Goal: Information Seeking & Learning: Learn about a topic

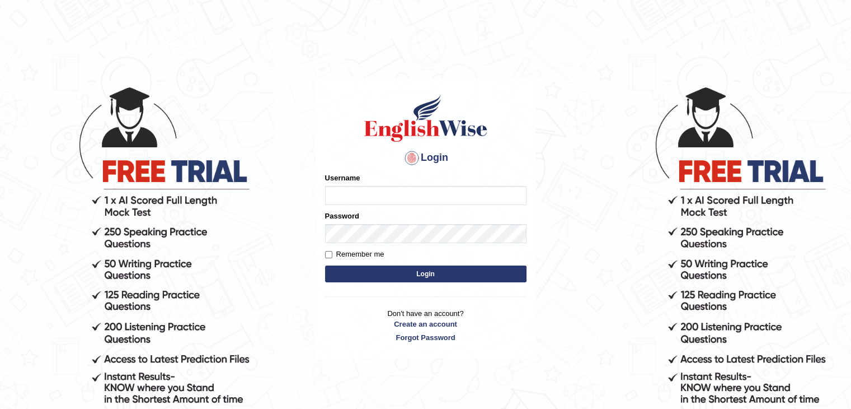
type input "Jitendra"
click at [433, 269] on button "Login" at bounding box center [426, 273] width 202 height 17
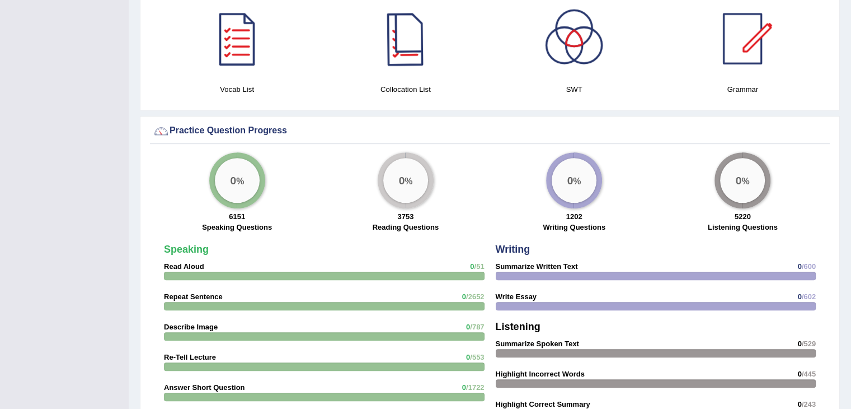
scroll to position [782, 0]
click at [184, 271] on div at bounding box center [324, 275] width 321 height 8
drag, startPoint x: 177, startPoint y: 254, endPoint x: 121, endPoint y: 238, distance: 58.3
click at [121, 238] on div "Toggle navigation Home Practice Questions Speaking Practice Read Aloud Repeat S…" at bounding box center [425, 49] width 851 height 1662
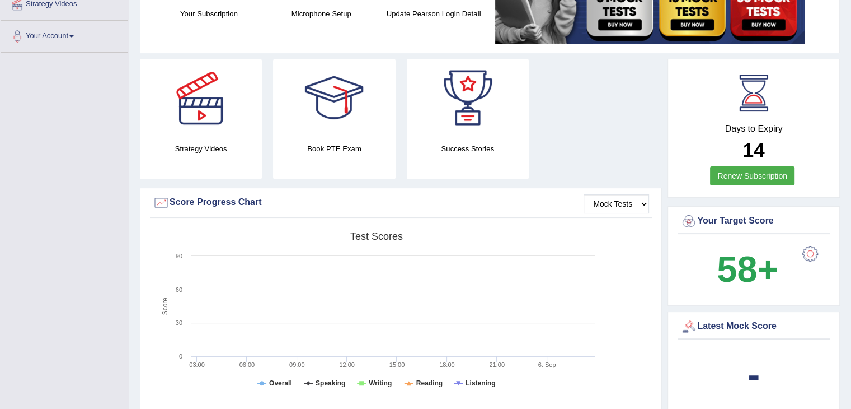
scroll to position [0, 0]
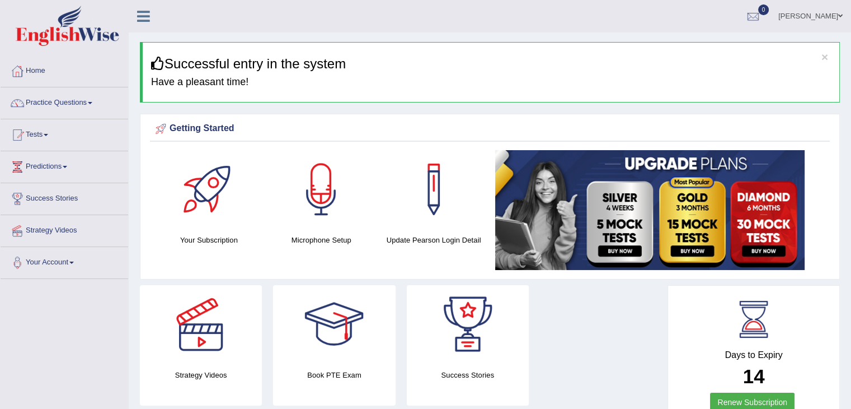
click at [60, 109] on link "Practice Questions" at bounding box center [65, 101] width 128 height 28
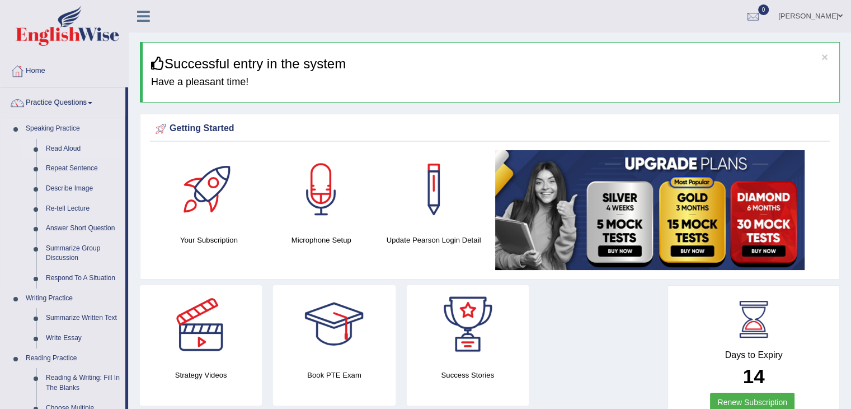
click at [54, 146] on link "Read Aloud" at bounding box center [83, 149] width 85 height 20
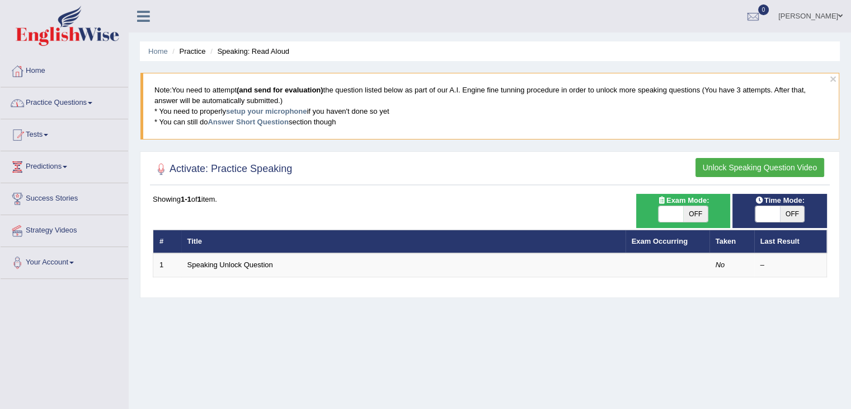
click at [50, 106] on link "Practice Questions" at bounding box center [65, 101] width 128 height 28
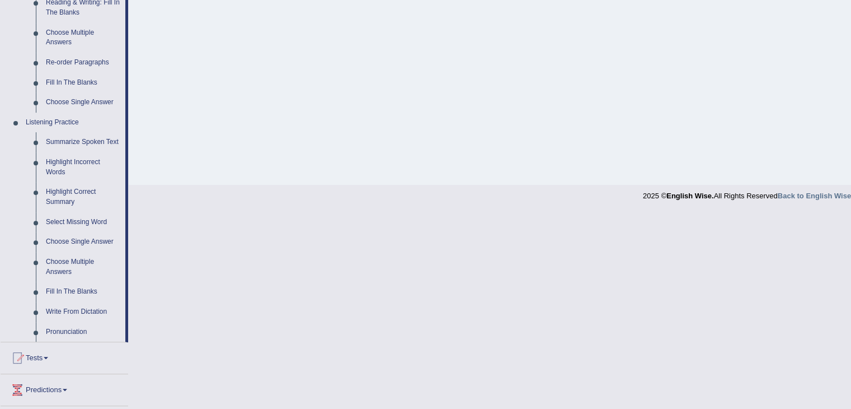
scroll to position [372, 0]
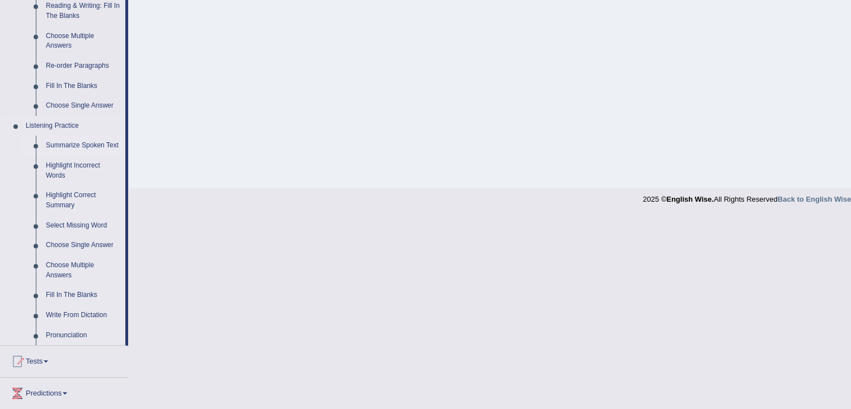
click at [68, 142] on link "Summarize Spoken Text" at bounding box center [83, 145] width 85 height 20
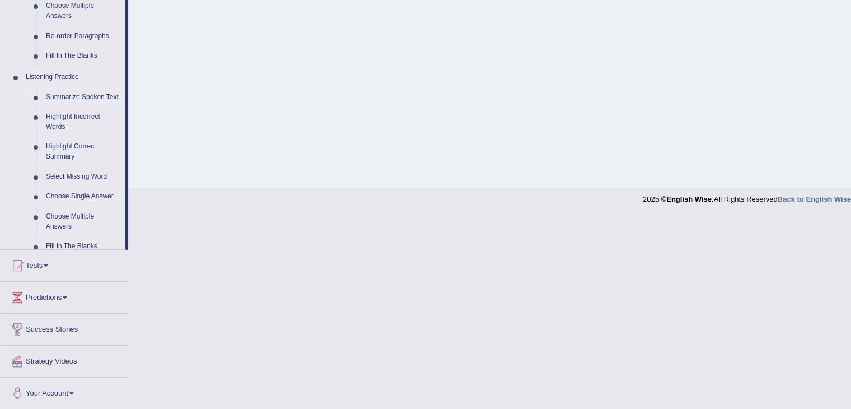
scroll to position [179, 0]
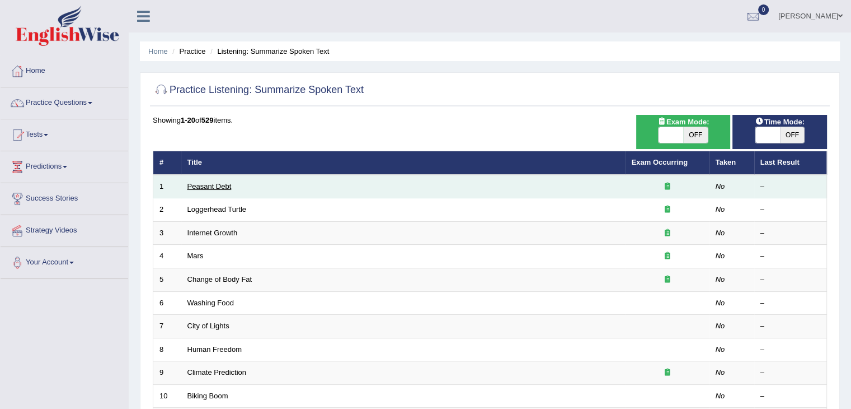
click at [218, 189] on link "Peasant Debt" at bounding box center [210, 186] width 44 height 8
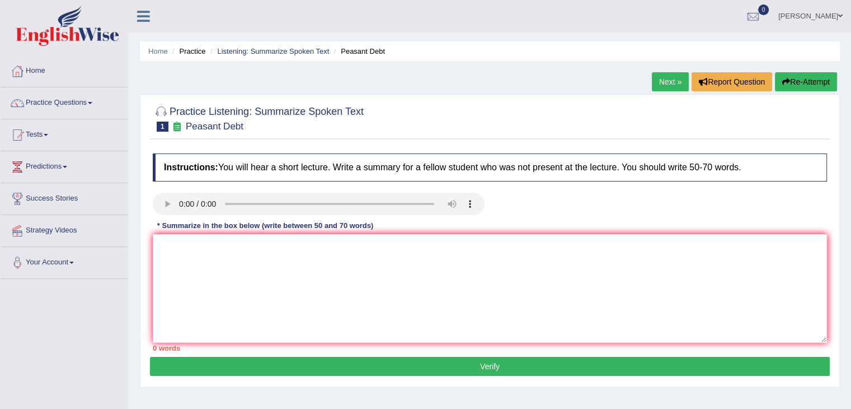
click at [218, 189] on div "Instructions: You will hear a short lecture. Write a summary for a fellow stude…" at bounding box center [490, 252] width 680 height 209
click at [157, 247] on textarea at bounding box center [490, 288] width 675 height 109
click at [57, 109] on link "Practice Questions" at bounding box center [65, 101] width 128 height 28
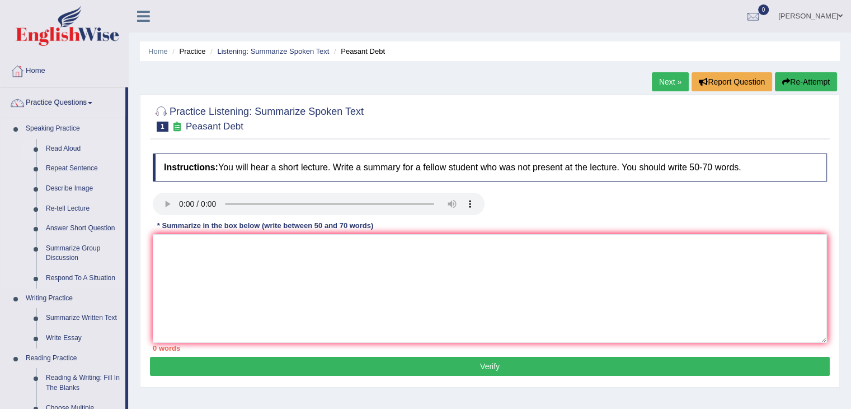
click at [61, 148] on link "Read Aloud" at bounding box center [83, 149] width 85 height 20
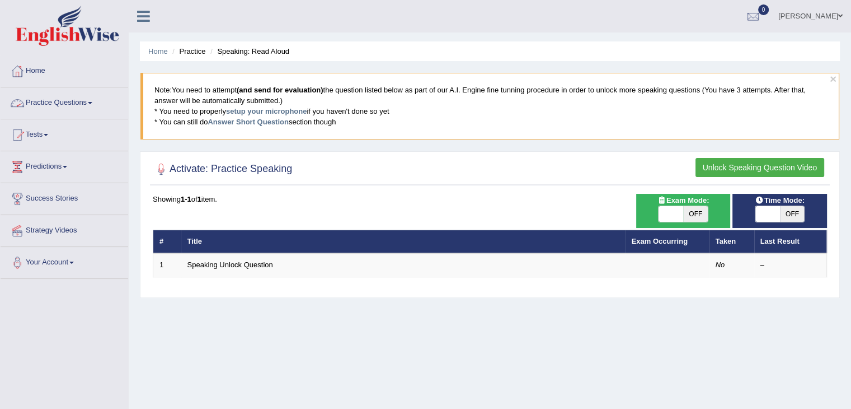
click at [77, 99] on link "Practice Questions" at bounding box center [65, 101] width 128 height 28
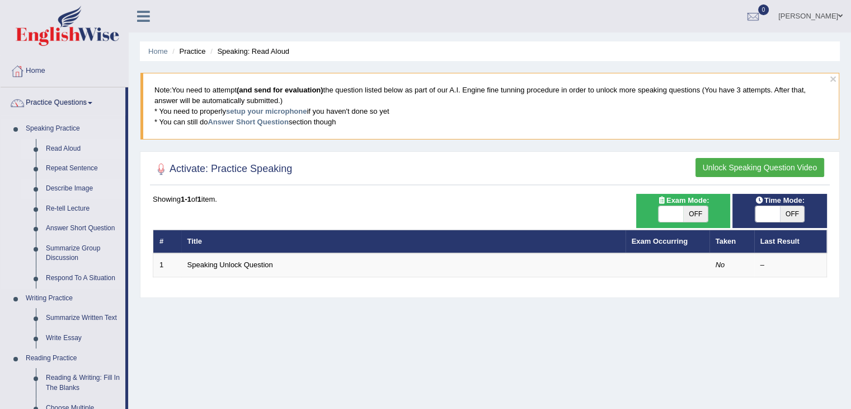
click at [82, 187] on link "Describe Image" at bounding box center [83, 189] width 85 height 20
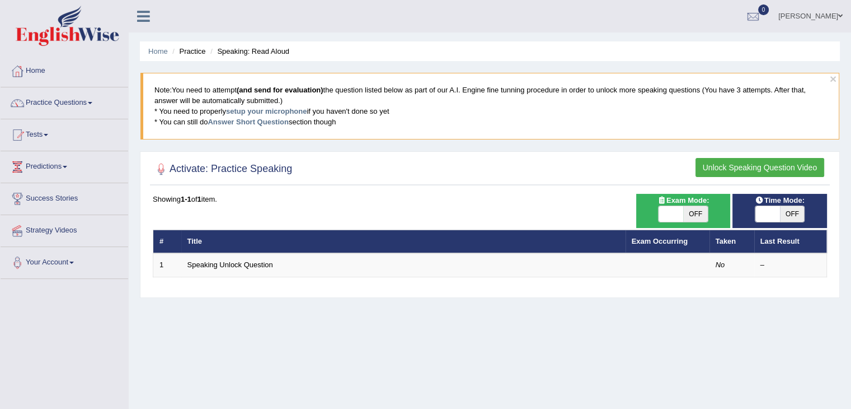
click at [67, 101] on link "Practice Questions" at bounding box center [65, 101] width 128 height 28
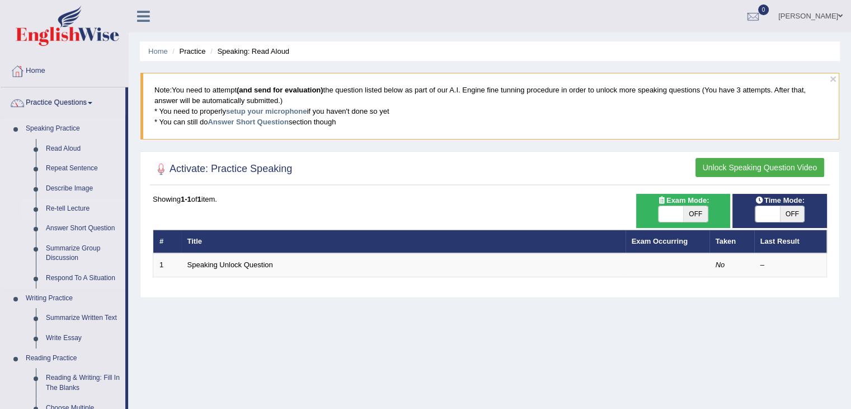
click at [78, 205] on link "Re-tell Lecture" at bounding box center [83, 209] width 85 height 20
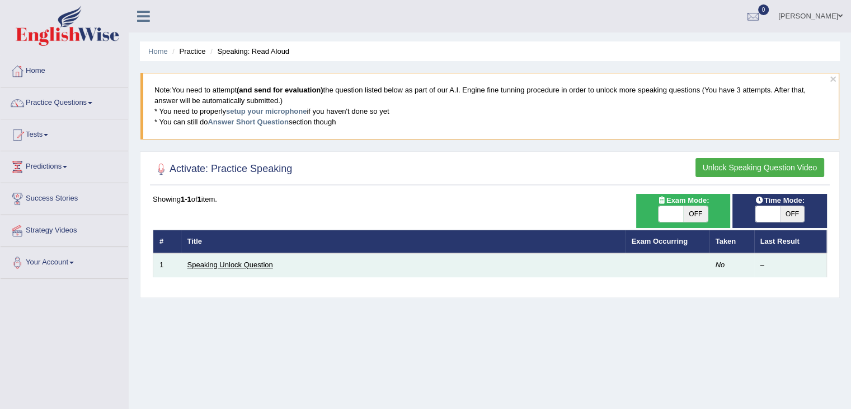
click at [205, 265] on link "Speaking Unlock Question" at bounding box center [231, 264] width 86 height 8
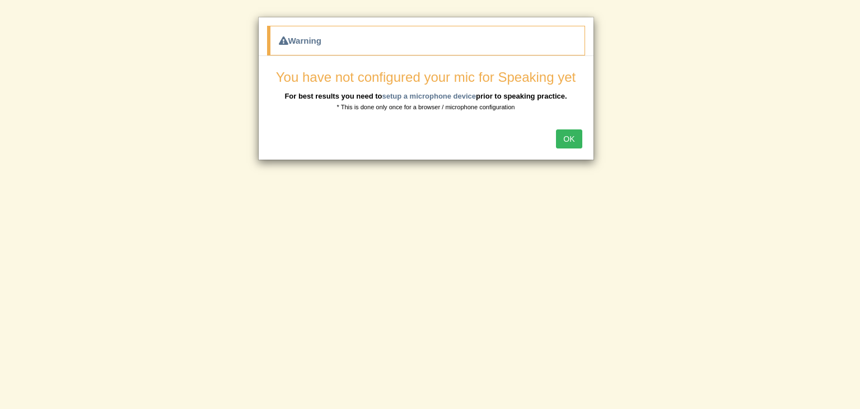
click at [564, 137] on button "OK" at bounding box center [569, 138] width 26 height 19
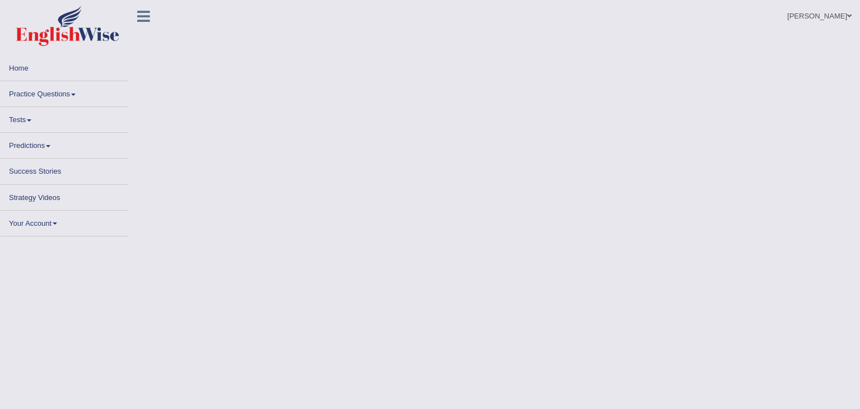
click at [564, 137] on body "Toggle navigation Home Practice Questions Speaking Practice Read Aloud Repeat S…" at bounding box center [430, 204] width 860 height 409
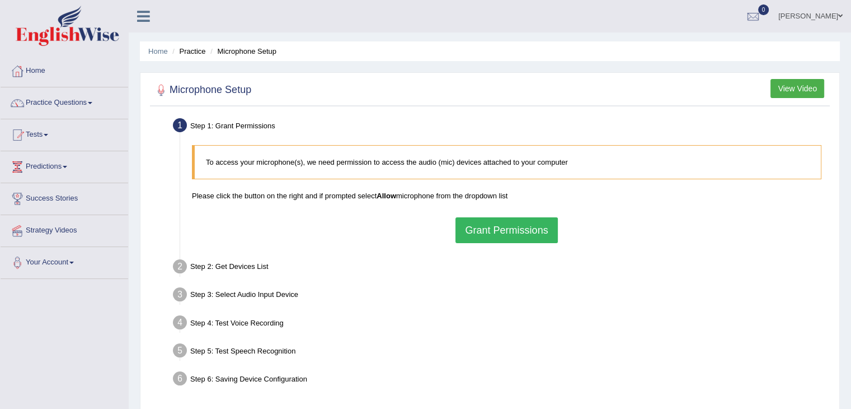
click at [812, 91] on button "View Video" at bounding box center [798, 88] width 54 height 19
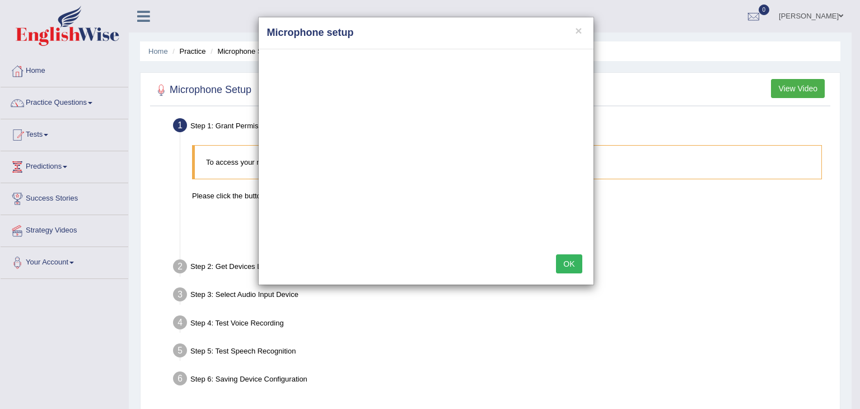
click at [566, 265] on button "OK" at bounding box center [569, 263] width 26 height 19
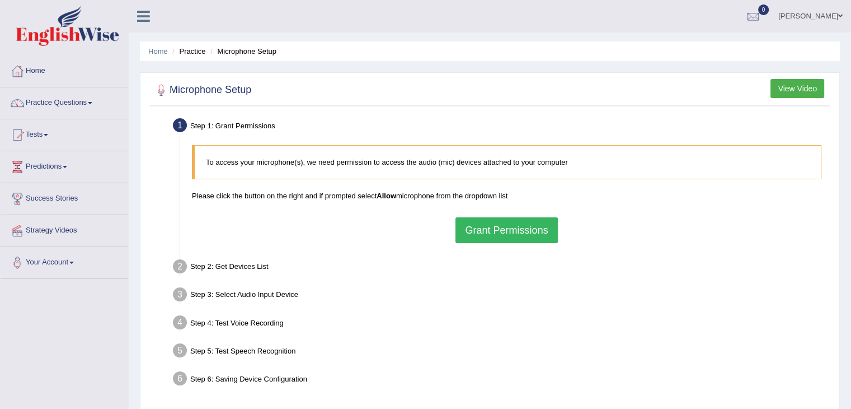
click at [520, 236] on button "Grant Permissions" at bounding box center [507, 230] width 102 height 26
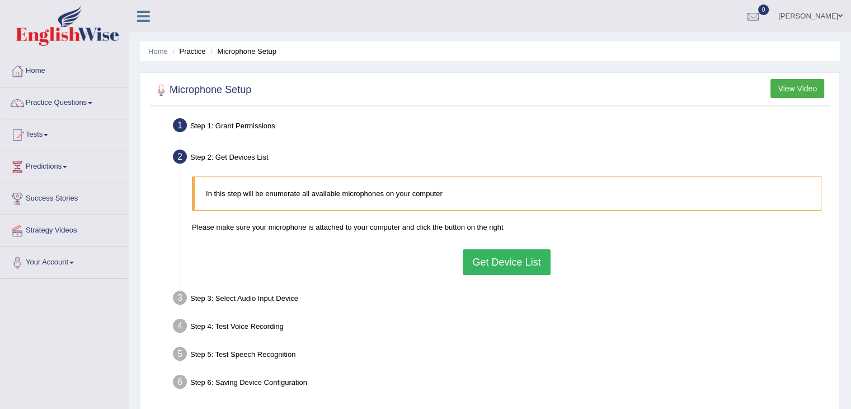
click at [492, 267] on button "Get Device List" at bounding box center [506, 262] width 87 height 26
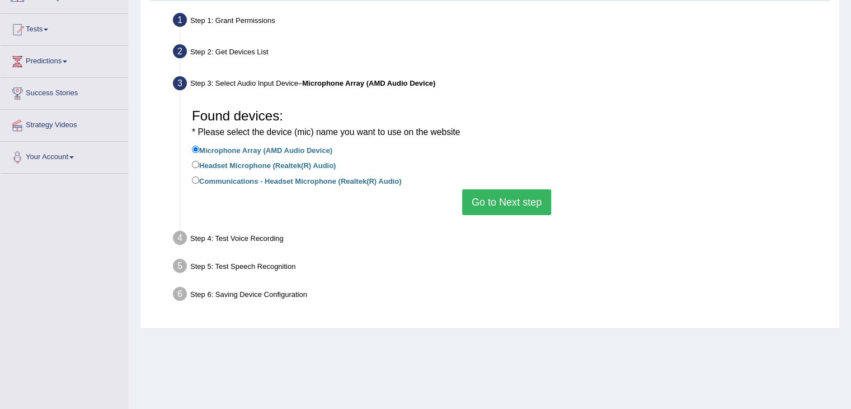
scroll to position [105, 0]
click at [527, 195] on button "Go to Next step" at bounding box center [506, 202] width 89 height 26
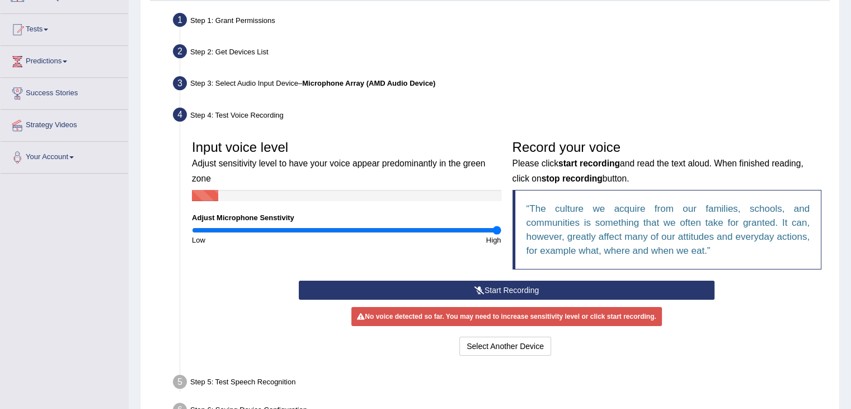
drag, startPoint x: 344, startPoint y: 228, endPoint x: 514, endPoint y: 219, distance: 170.4
click at [502, 226] on input "range" at bounding box center [347, 230] width 310 height 9
drag, startPoint x: 495, startPoint y: 227, endPoint x: 429, endPoint y: 232, distance: 65.7
click at [429, 232] on input "range" at bounding box center [347, 230] width 310 height 9
drag, startPoint x: 431, startPoint y: 228, endPoint x: 373, endPoint y: 264, distance: 68.4
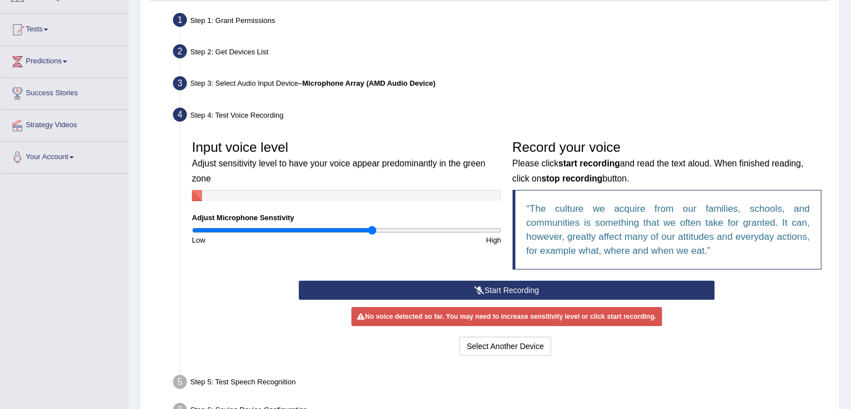
click at [373, 235] on input "range" at bounding box center [347, 230] width 310 height 9
click at [480, 287] on icon at bounding box center [480, 290] width 10 height 8
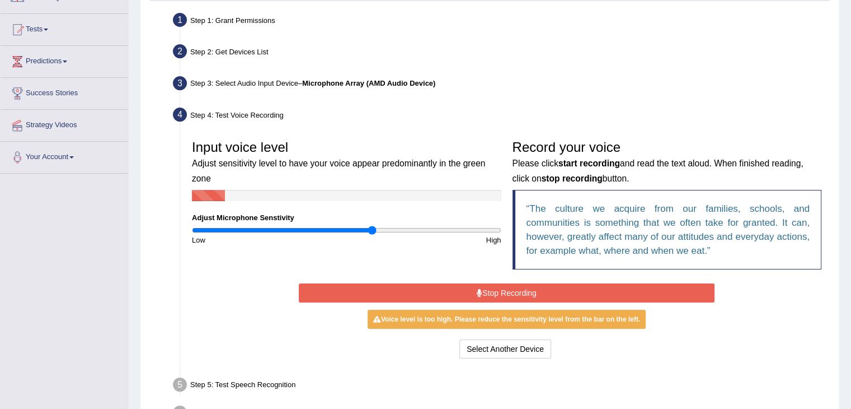
click at [480, 289] on icon at bounding box center [480, 293] width 6 height 8
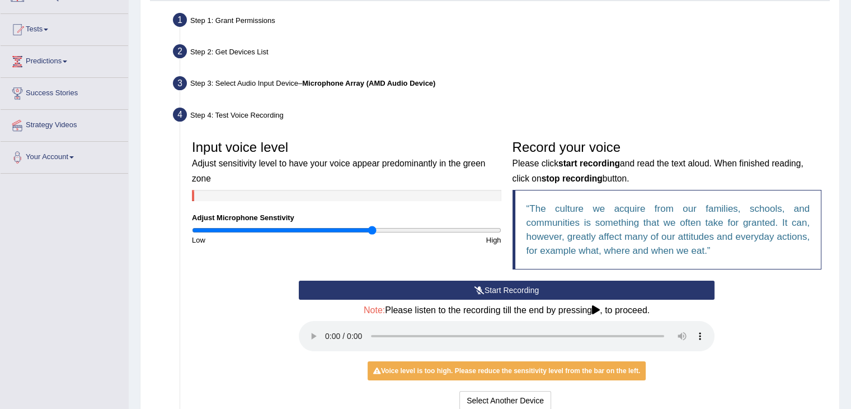
click at [479, 291] on icon at bounding box center [480, 290] width 10 height 8
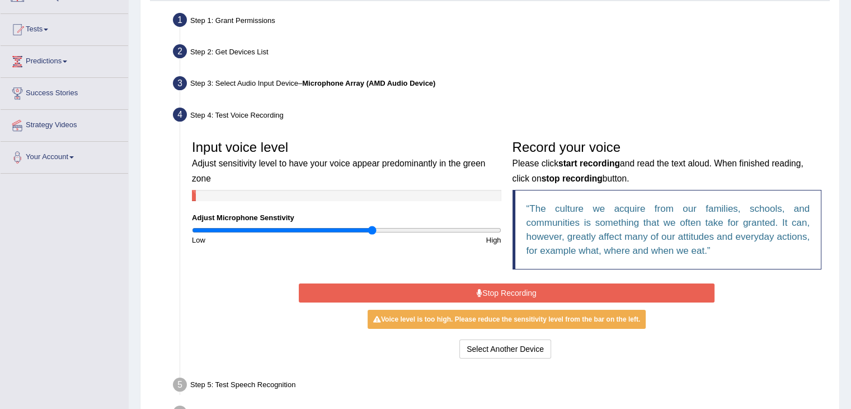
click at [479, 291] on icon at bounding box center [480, 293] width 6 height 8
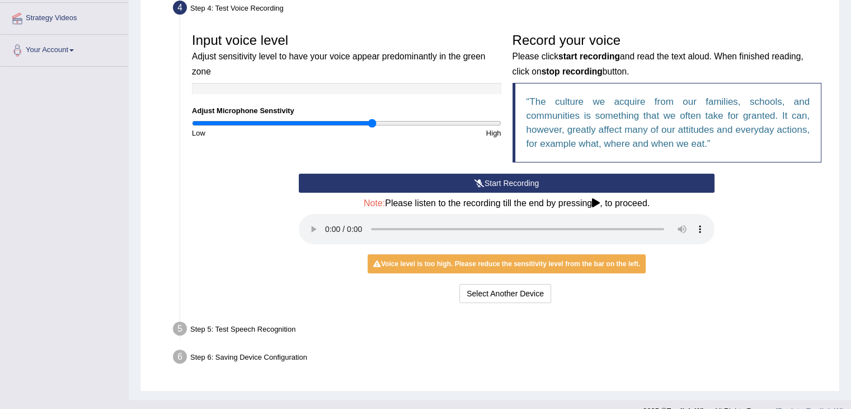
scroll to position [213, 0]
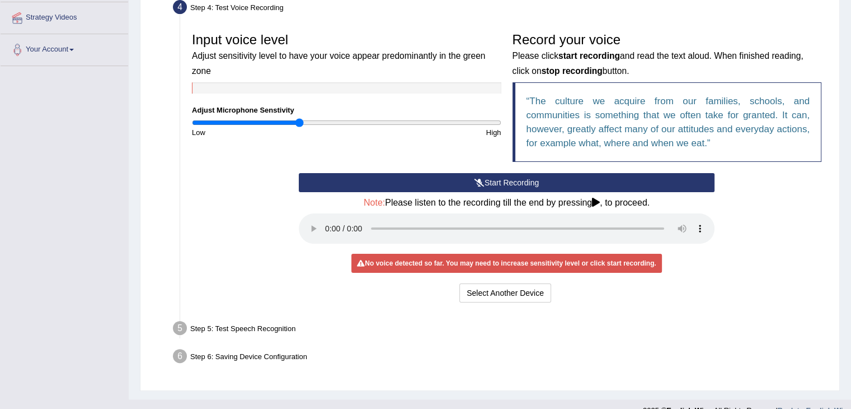
drag, startPoint x: 374, startPoint y: 123, endPoint x: 298, endPoint y: 124, distance: 75.6
type input "0.7"
click at [298, 124] on input "range" at bounding box center [347, 122] width 310 height 9
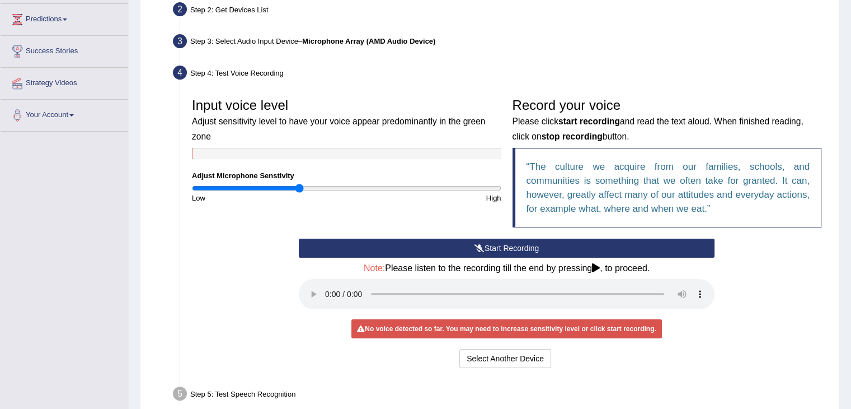
scroll to position [147, 0]
click at [503, 247] on button "Start Recording" at bounding box center [507, 247] width 416 height 19
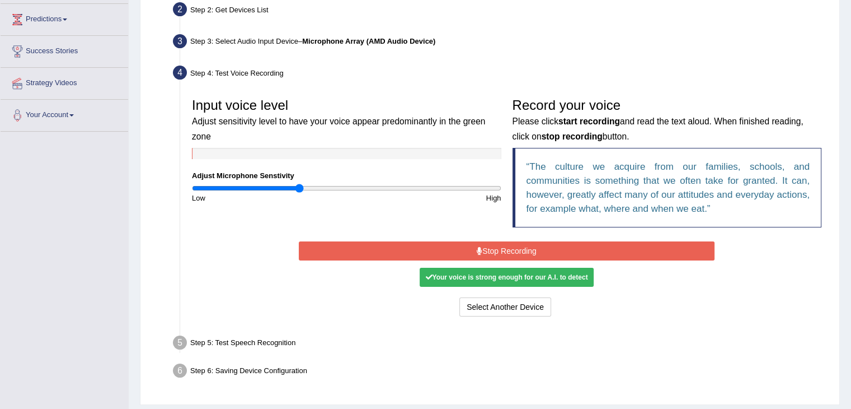
click at [503, 247] on button "Stop Recording" at bounding box center [507, 250] width 416 height 19
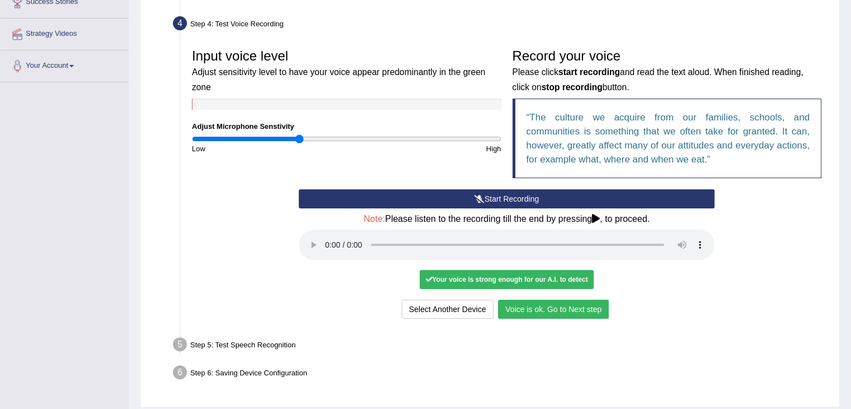
scroll to position [208, 0]
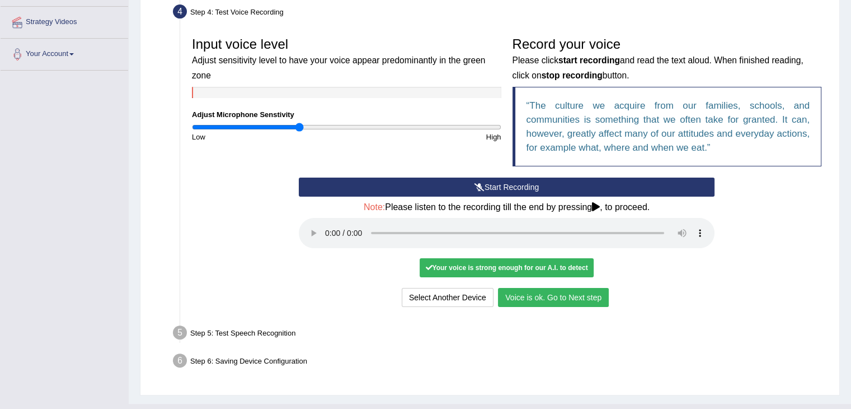
click at [571, 296] on button "Voice is ok. Go to Next step" at bounding box center [553, 297] width 111 height 19
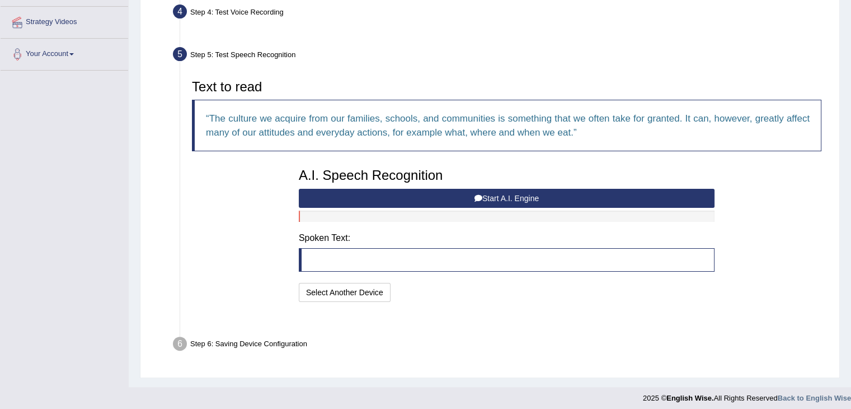
scroll to position [186, 0]
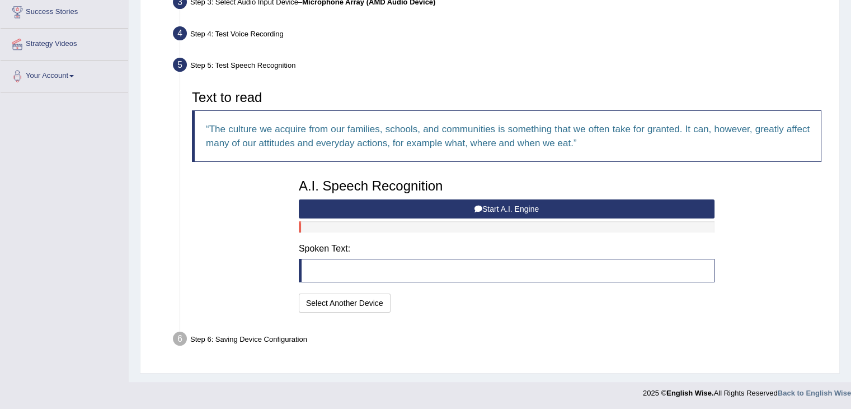
click at [506, 209] on button "Start A.I. Engine" at bounding box center [507, 208] width 416 height 19
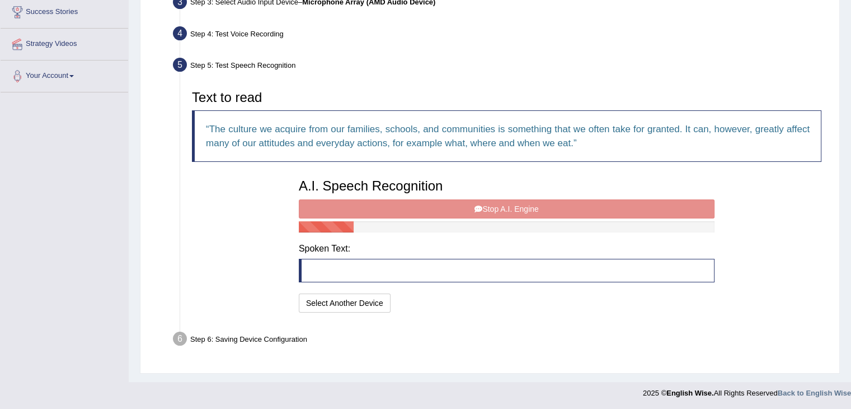
click at [506, 209] on div "A.I. Speech Recognition Start A.I. Engine Stop A.I. Engine Note: Please listen …" at bounding box center [506, 244] width 427 height 142
click at [481, 207] on div "A.I. Speech Recognition Start A.I. Engine Stop A.I. Engine Note: Please listen …" at bounding box center [506, 244] width 427 height 142
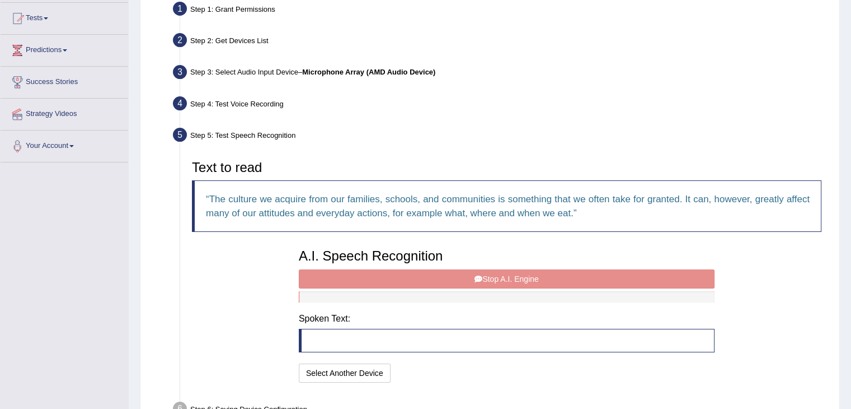
scroll to position [90, 0]
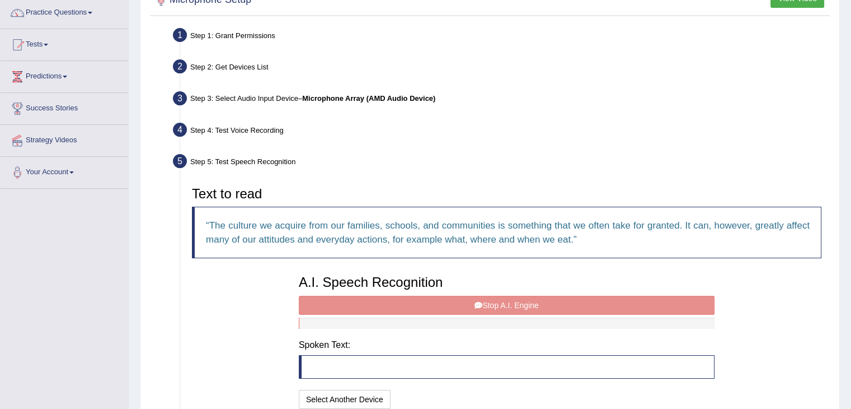
click at [480, 305] on div "A.I. Speech Recognition Start A.I. Engine Stop A.I. Engine Note: Please listen …" at bounding box center [506, 340] width 427 height 142
drag, startPoint x: 480, startPoint y: 305, endPoint x: 712, endPoint y: 156, distance: 276.0
click at [712, 156] on div "Step 5: Test Speech Recognition" at bounding box center [501, 163] width 667 height 25
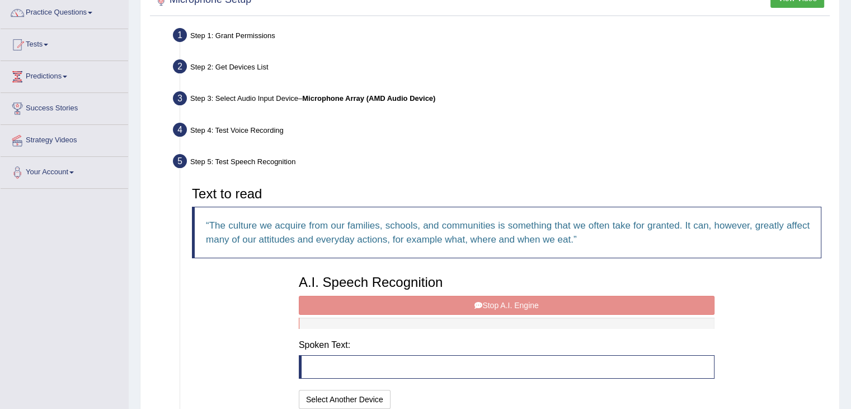
click at [478, 302] on div "A.I. Speech Recognition Start A.I. Engine Stop A.I. Engine Note: Please listen …" at bounding box center [506, 340] width 427 height 142
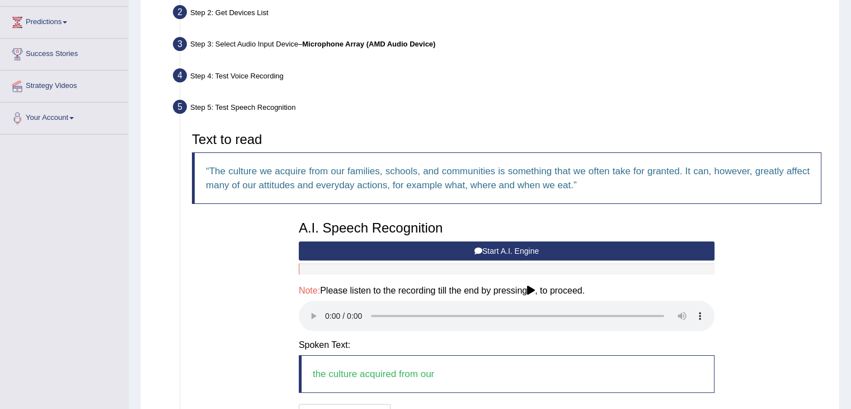
scroll to position [146, 0]
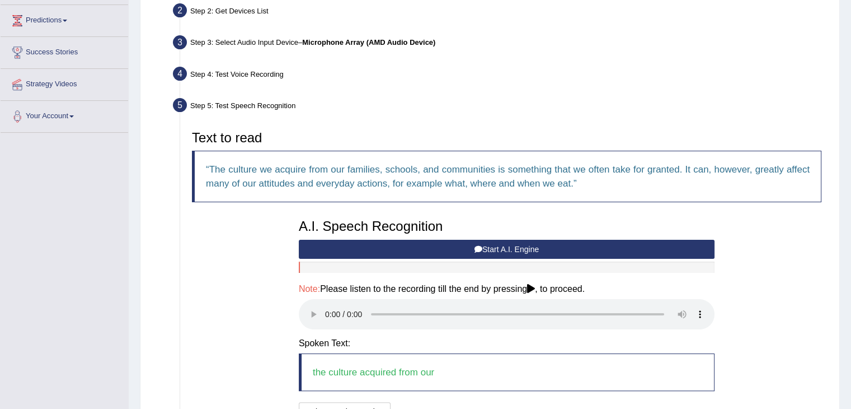
click at [476, 249] on icon at bounding box center [479, 249] width 8 height 8
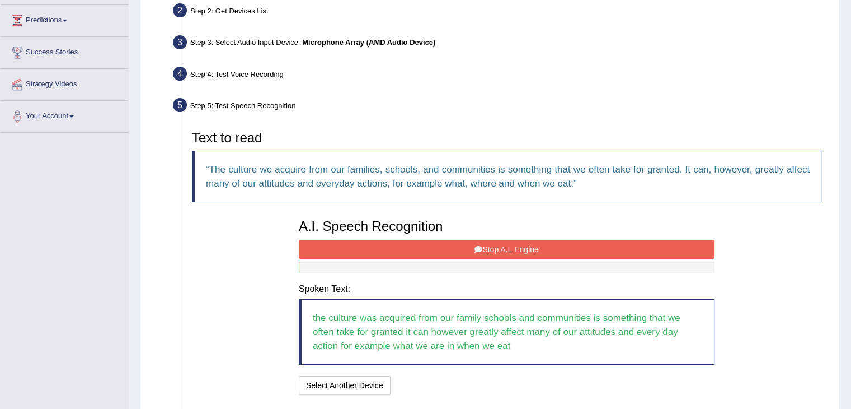
click at [476, 249] on icon at bounding box center [479, 249] width 8 height 8
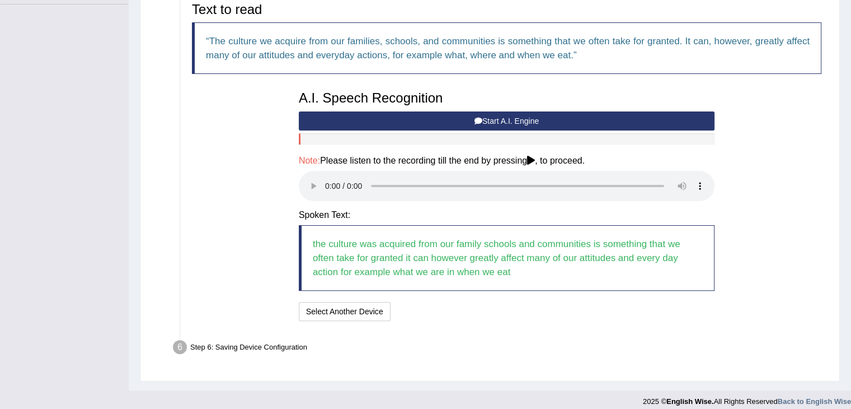
scroll to position [283, 0]
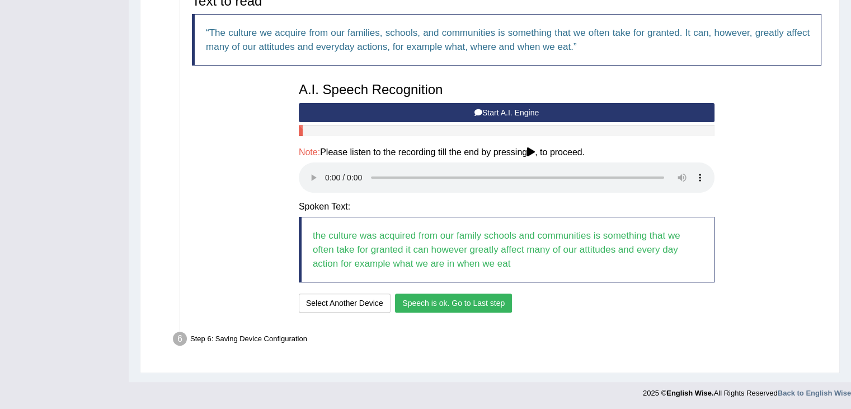
click at [443, 303] on button "Speech is ok. Go to Last step" at bounding box center [453, 302] width 117 height 19
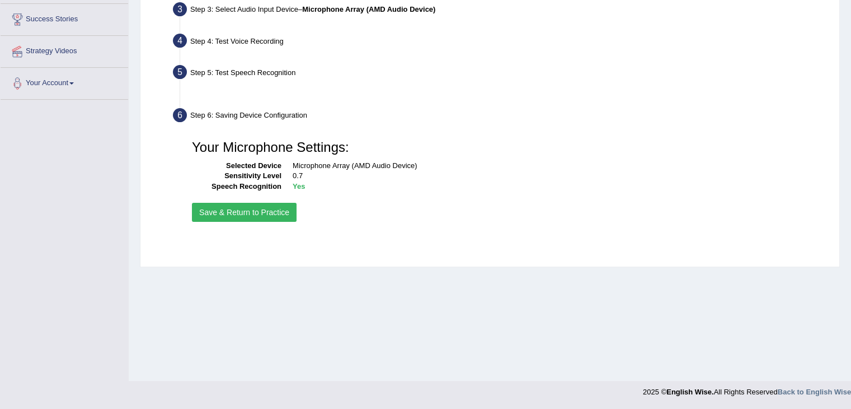
scroll to position [179, 0]
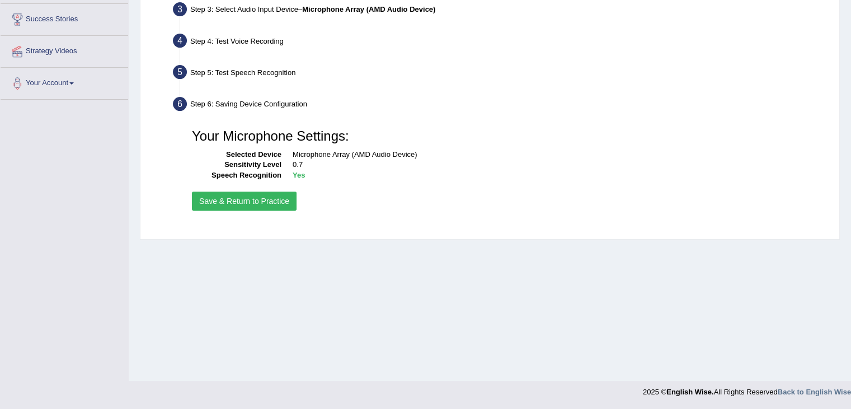
click at [244, 198] on button "Save & Return to Practice" at bounding box center [244, 200] width 105 height 19
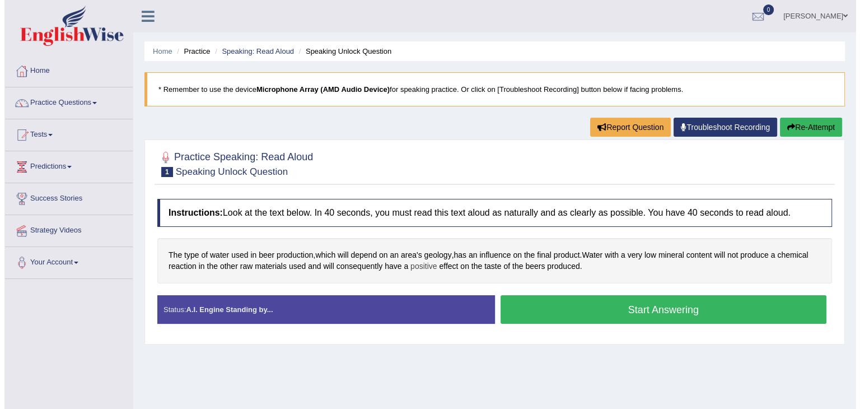
scroll to position [52, 0]
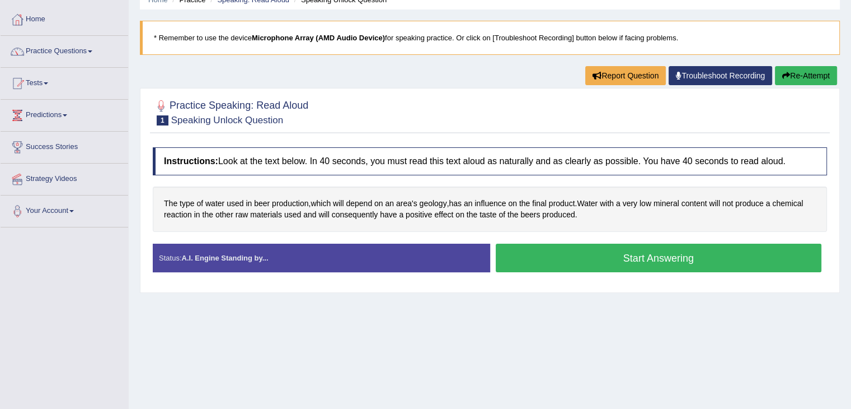
click at [560, 260] on button "Start Answering" at bounding box center [659, 258] width 326 height 29
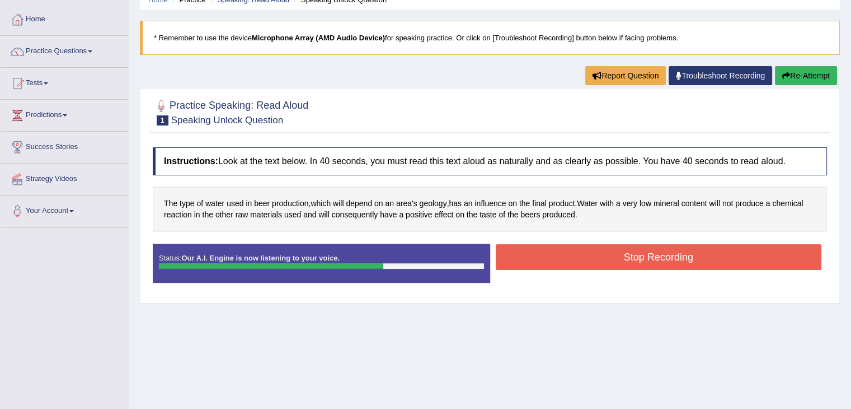
click at [560, 260] on button "Stop Recording" at bounding box center [659, 257] width 326 height 26
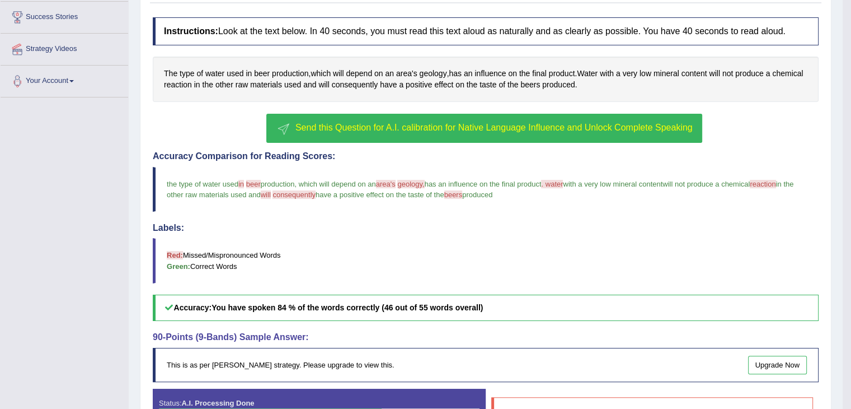
scroll to position [269, 0]
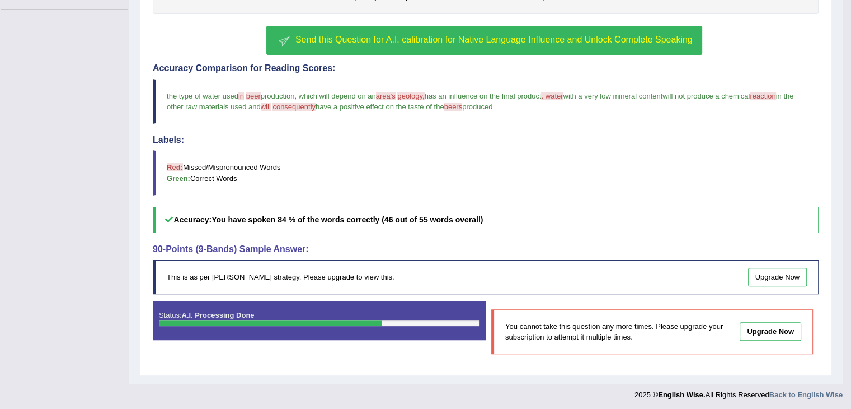
click at [790, 329] on link "Upgrade Now" at bounding box center [771, 331] width 62 height 18
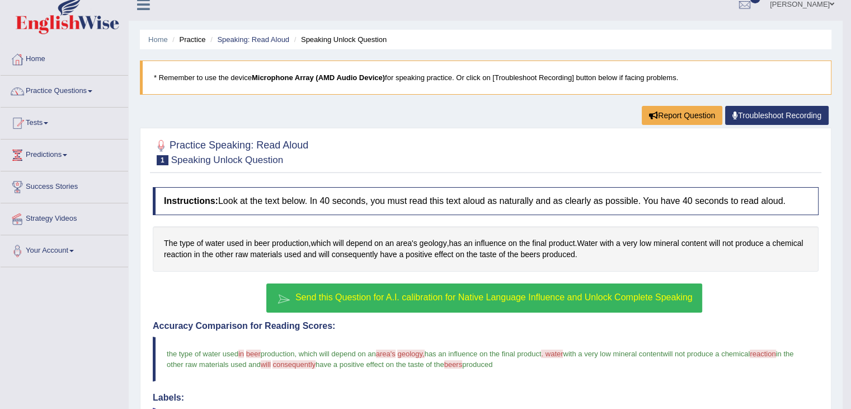
scroll to position [0, 0]
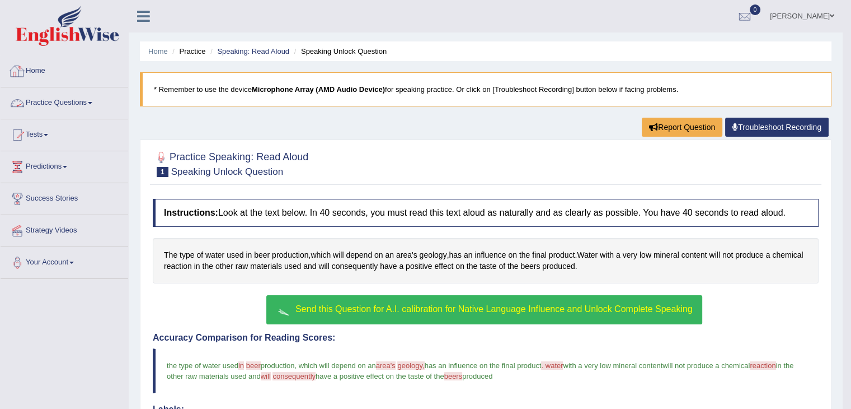
click at [76, 99] on link "Practice Questions" at bounding box center [65, 101] width 128 height 28
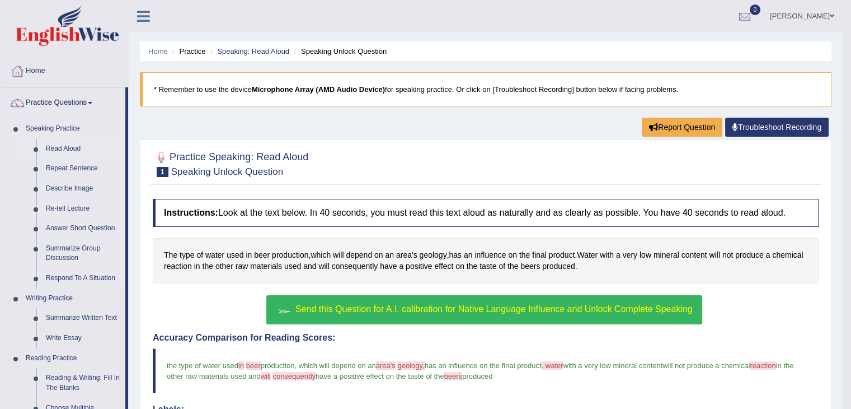
click at [69, 144] on link "Read Aloud" at bounding box center [83, 149] width 85 height 20
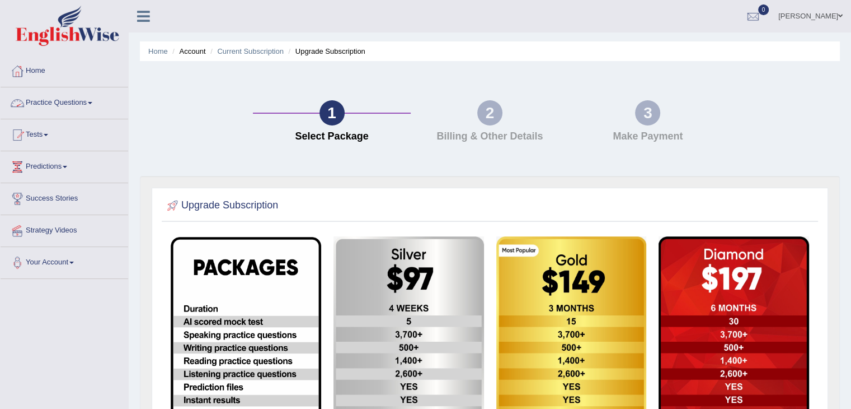
click at [38, 107] on link "Practice Questions" at bounding box center [65, 101] width 128 height 28
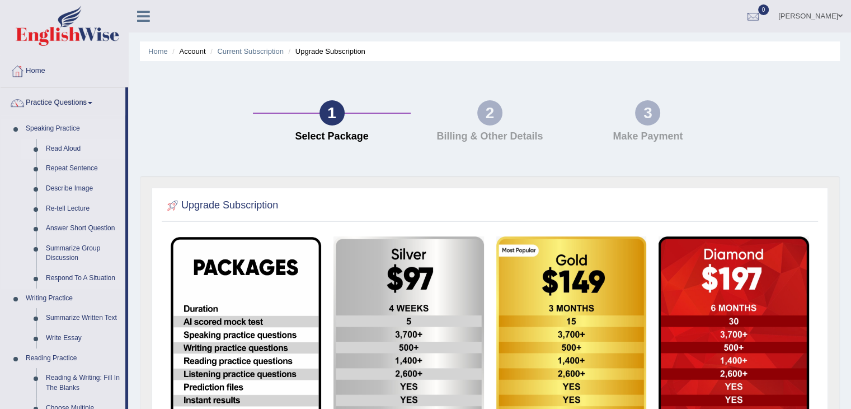
click at [58, 146] on link "Read Aloud" at bounding box center [83, 149] width 85 height 20
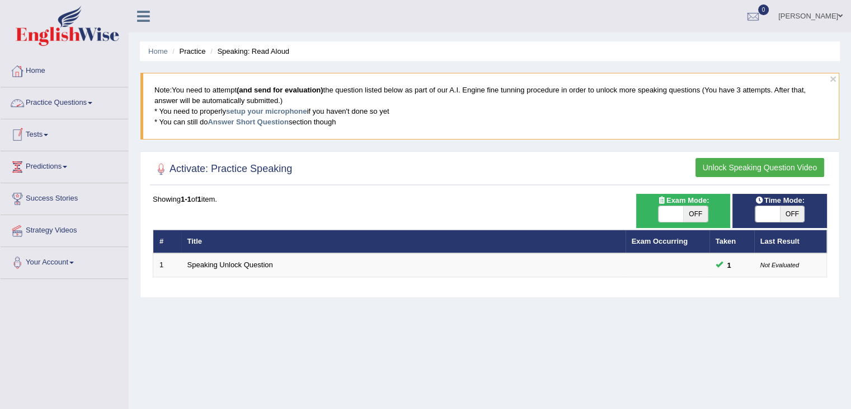
click at [63, 101] on link "Practice Questions" at bounding box center [65, 101] width 128 height 28
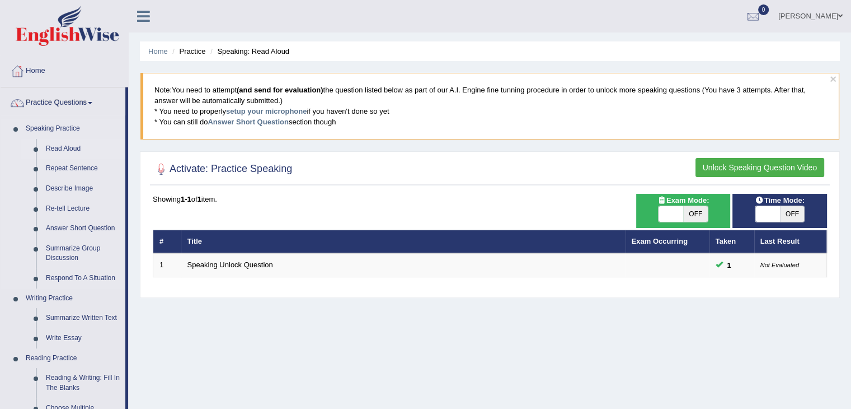
click at [58, 144] on link "Read Aloud" at bounding box center [83, 149] width 85 height 20
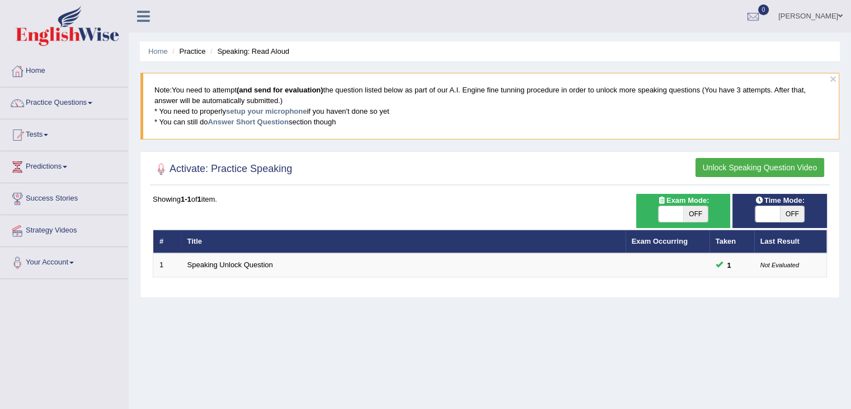
click at [728, 169] on button "Unlock Speaking Question Video" at bounding box center [760, 167] width 129 height 19
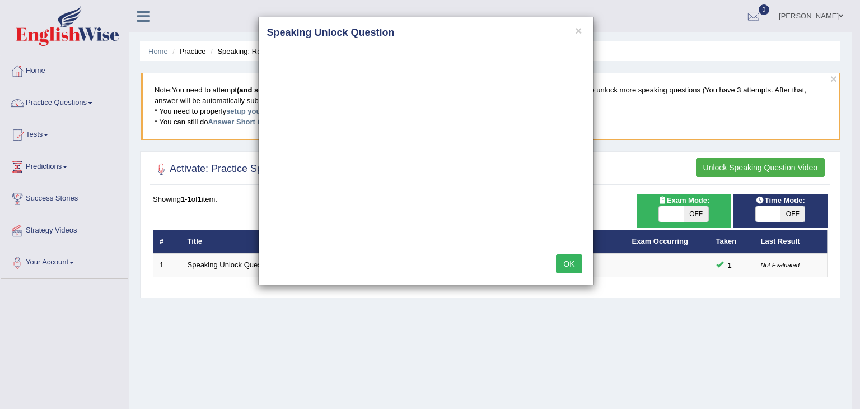
click at [576, 264] on button "OK" at bounding box center [569, 263] width 26 height 19
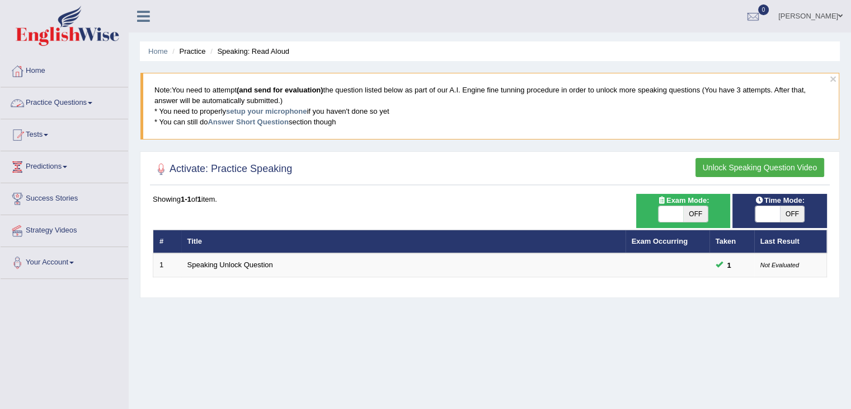
click at [84, 105] on link "Practice Questions" at bounding box center [65, 101] width 128 height 28
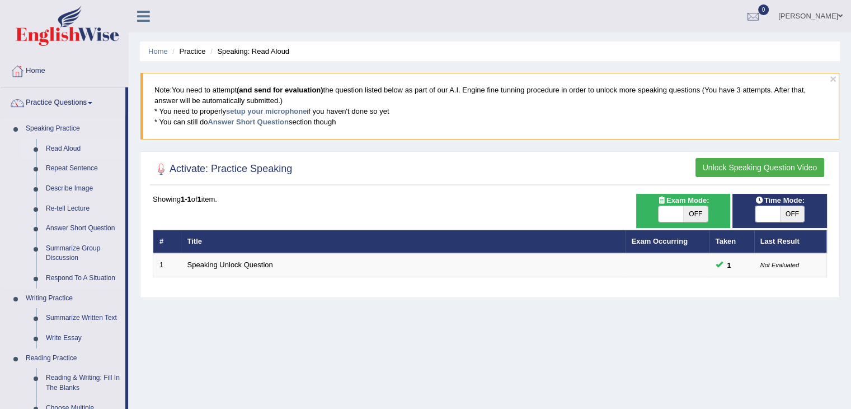
click at [63, 146] on link "Read Aloud" at bounding box center [83, 149] width 85 height 20
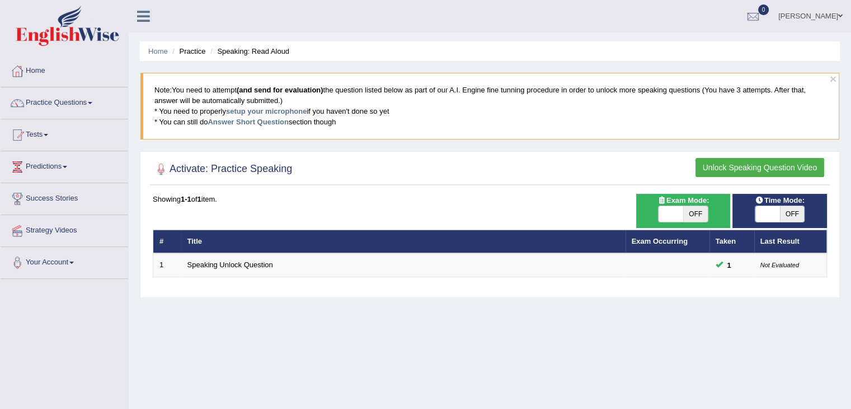
click at [266, 52] on li "Speaking: Read Aloud" at bounding box center [249, 51] width 82 height 11
click at [189, 52] on li "Practice" at bounding box center [188, 51] width 36 height 11
click at [149, 52] on link "Home" at bounding box center [158, 51] width 20 height 8
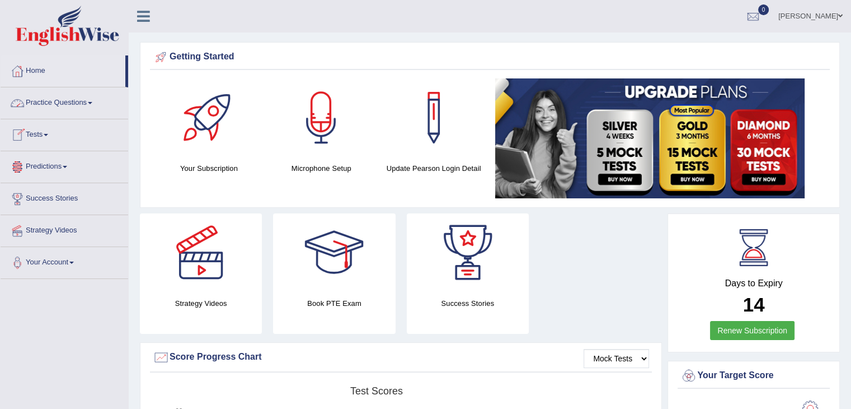
click at [74, 102] on link "Practice Questions" at bounding box center [65, 101] width 128 height 28
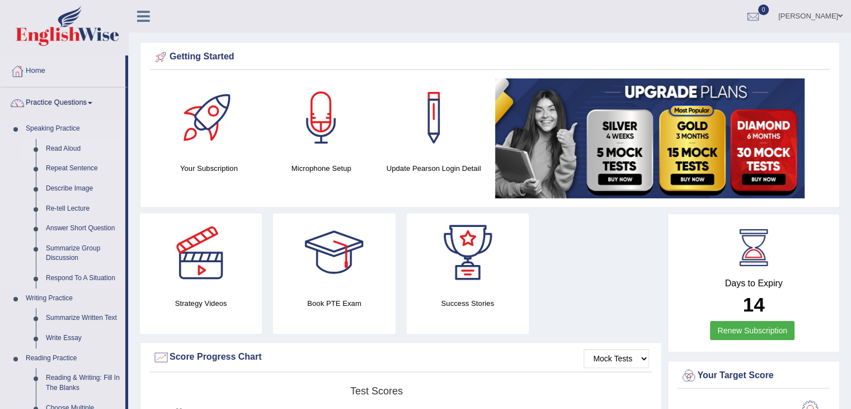
click at [63, 151] on link "Read Aloud" at bounding box center [83, 149] width 85 height 20
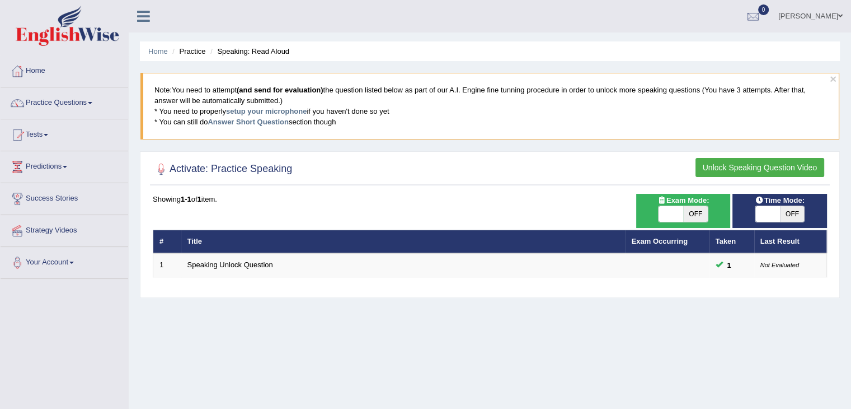
click at [739, 166] on button "Unlock Speaking Question Video" at bounding box center [760, 167] width 129 height 19
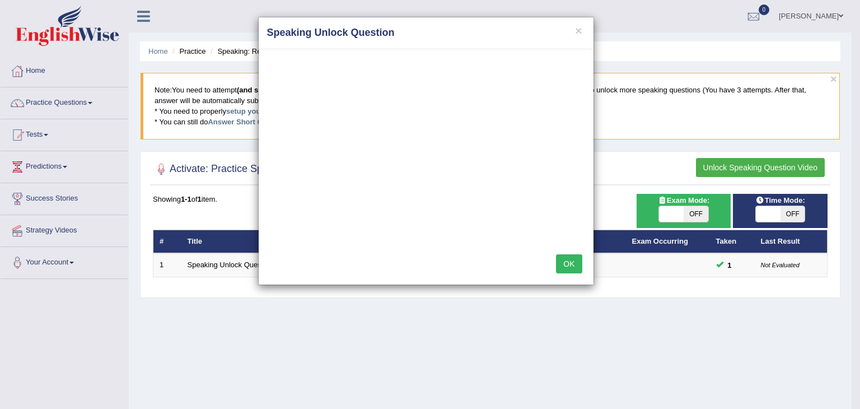
click at [570, 263] on button "OK" at bounding box center [569, 263] width 26 height 19
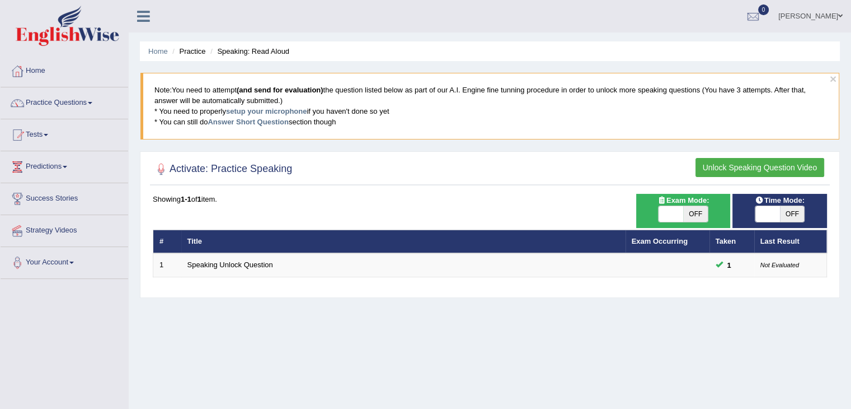
click at [759, 168] on button "Unlock Speaking Question Video" at bounding box center [760, 167] width 129 height 19
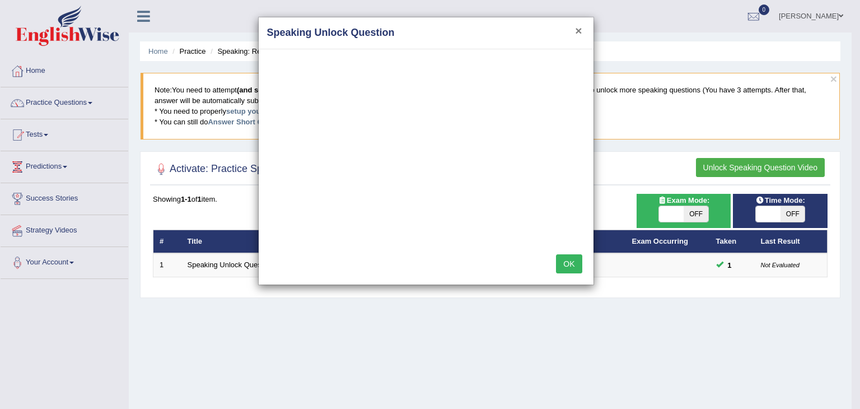
click at [579, 27] on button "×" at bounding box center [578, 31] width 7 height 12
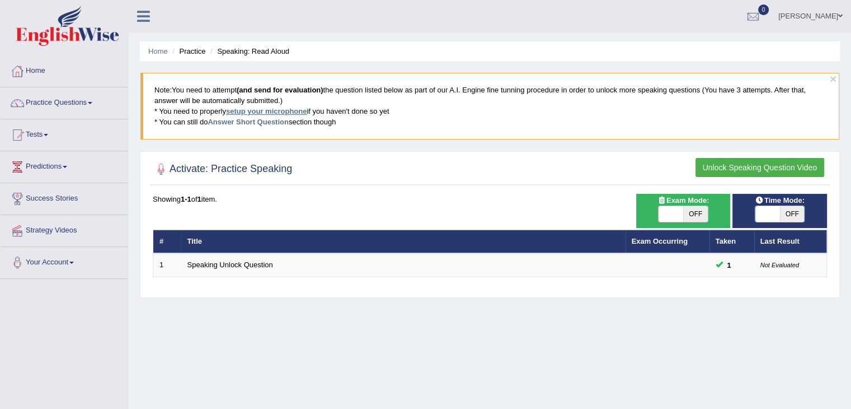
click at [269, 112] on link "setup your microphone" at bounding box center [266, 111] width 81 height 8
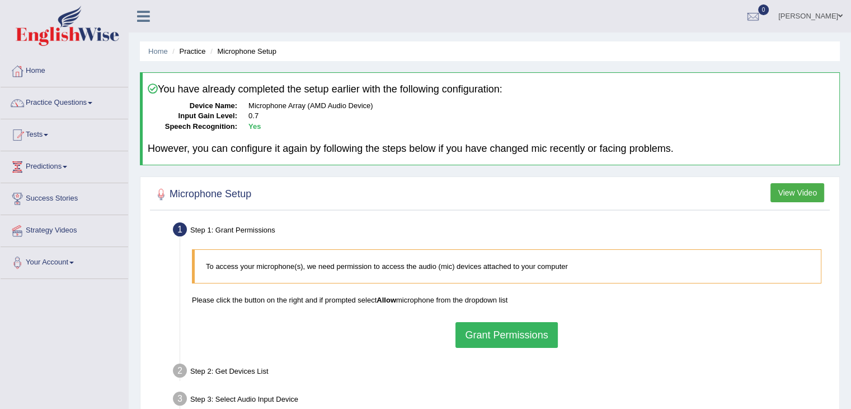
scroll to position [179, 0]
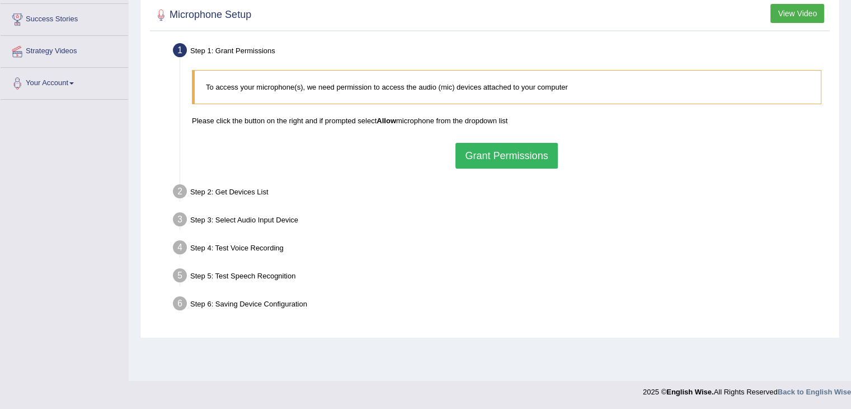
click at [534, 162] on button "Grant Permissions" at bounding box center [507, 156] width 102 height 26
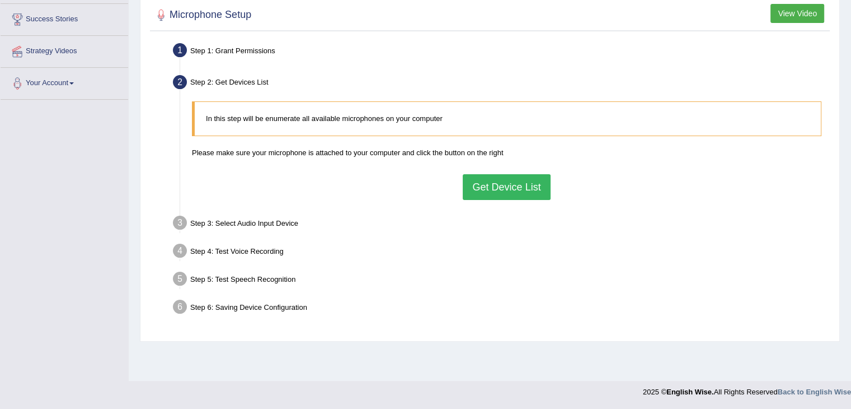
click at [495, 184] on button "Get Device List" at bounding box center [506, 187] width 87 height 26
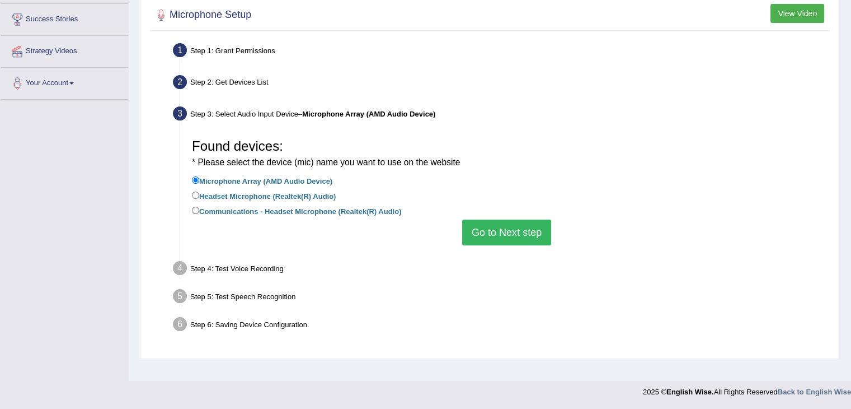
click at [507, 231] on button "Go to Next step" at bounding box center [506, 232] width 89 height 26
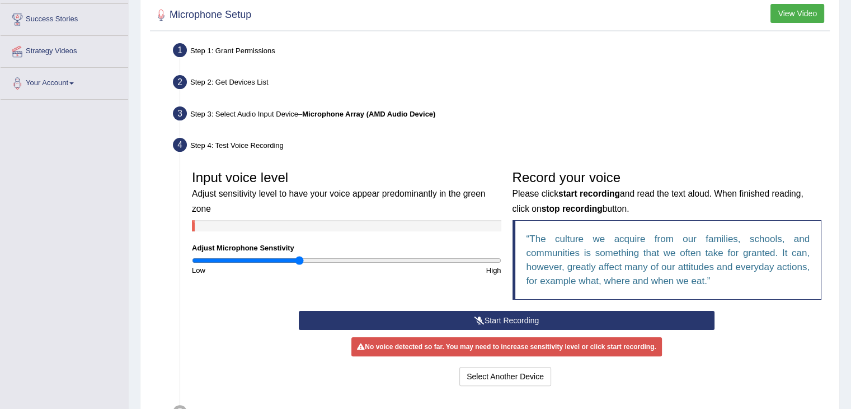
click at [502, 319] on button "Start Recording" at bounding box center [507, 320] width 416 height 19
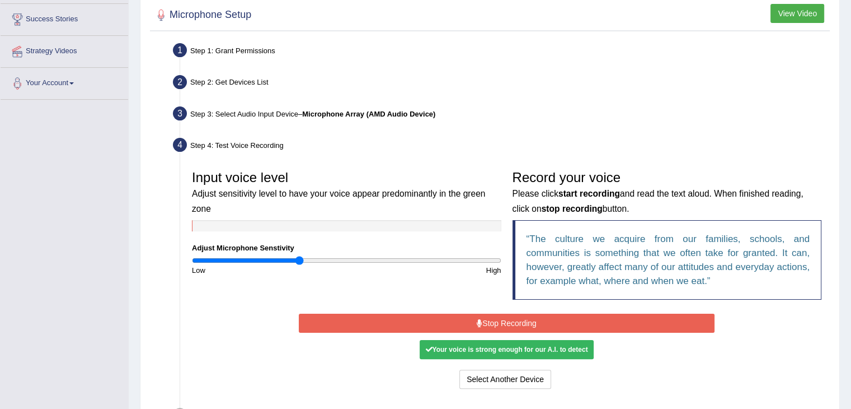
click at [502, 319] on button "Stop Recording" at bounding box center [507, 323] width 416 height 19
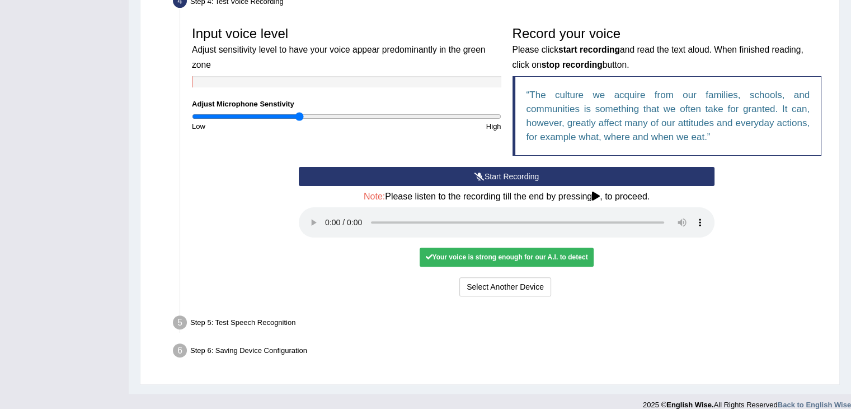
scroll to position [334, 0]
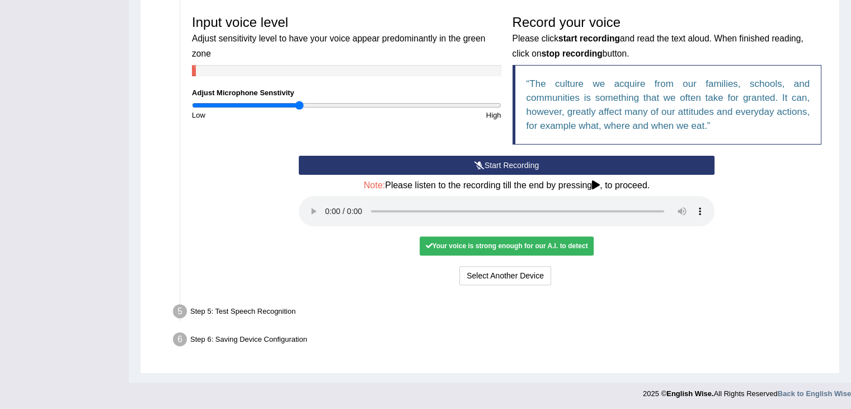
click at [525, 247] on div "Your voice is strong enough for our A.I. to detect" at bounding box center [507, 245] width 174 height 19
click at [438, 245] on div "Your voice is strong enough for our A.I. to detect" at bounding box center [507, 245] width 174 height 19
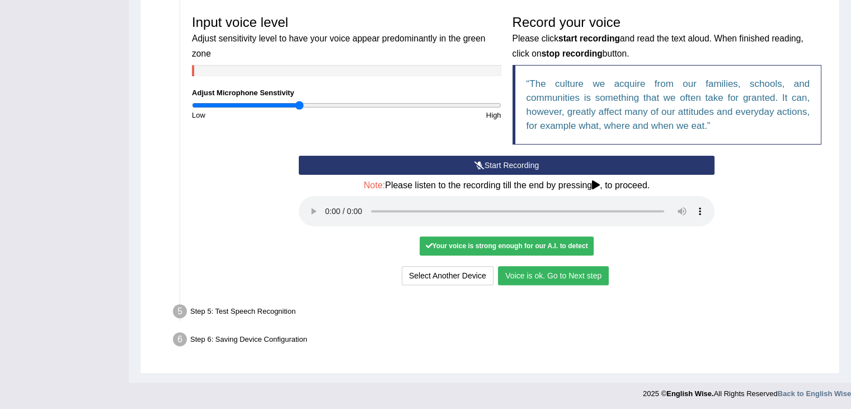
click at [582, 269] on button "Voice is ok. Go to Next step" at bounding box center [553, 275] width 111 height 19
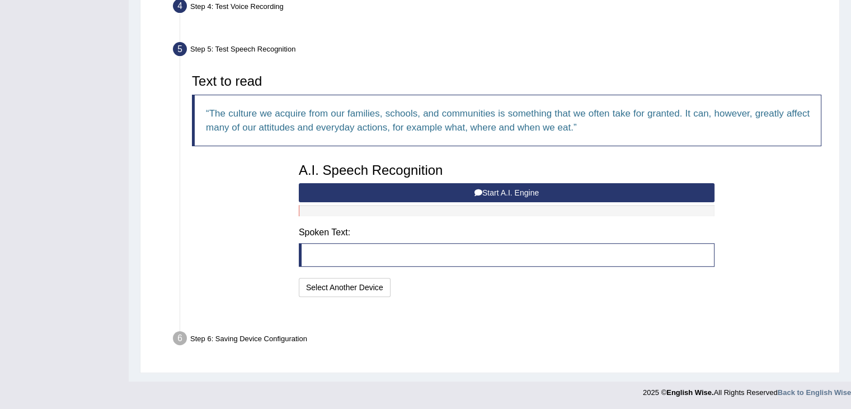
scroll to position [290, 0]
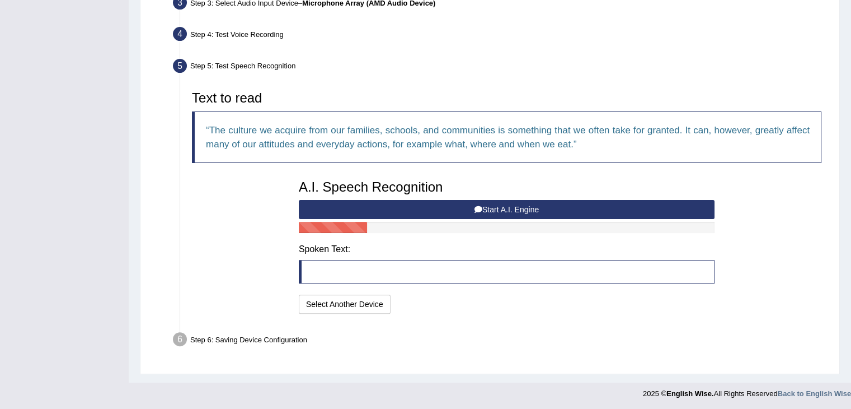
click at [506, 209] on button "Start A.I. Engine" at bounding box center [507, 209] width 416 height 19
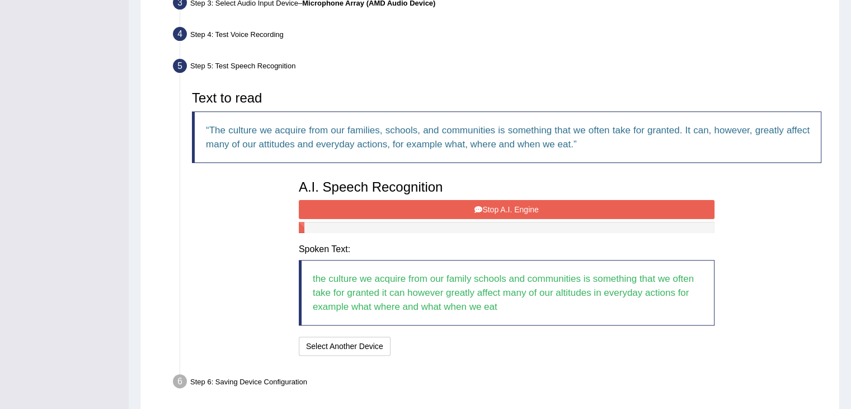
click at [513, 209] on button "Stop A.I. Engine" at bounding box center [507, 209] width 416 height 19
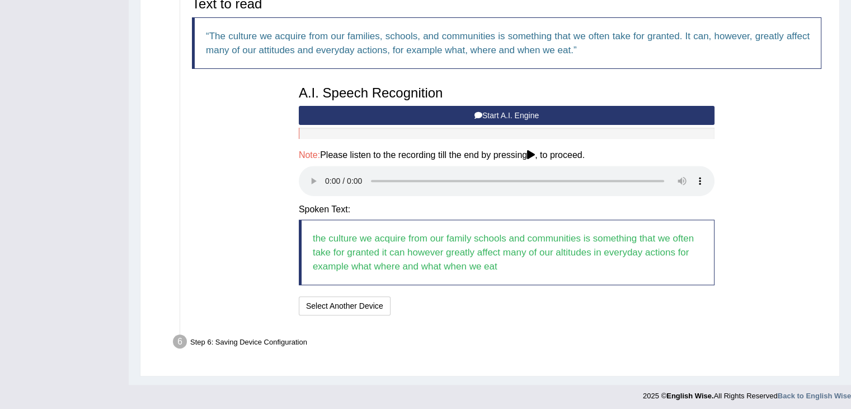
scroll to position [386, 0]
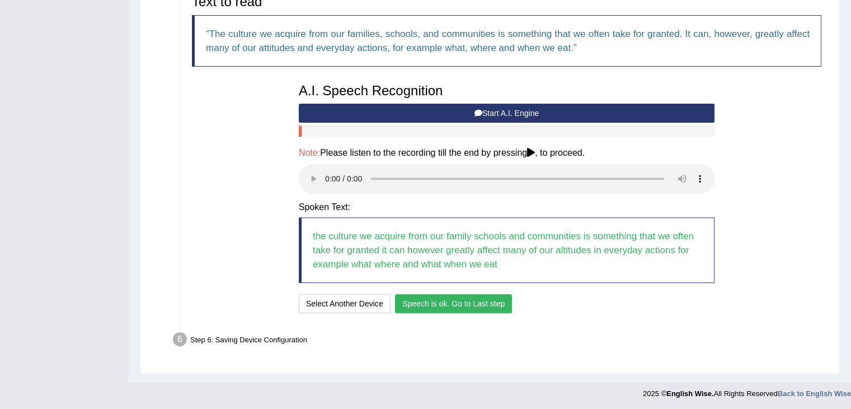
click at [458, 305] on button "Speech is ok. Go to Last step" at bounding box center [453, 303] width 117 height 19
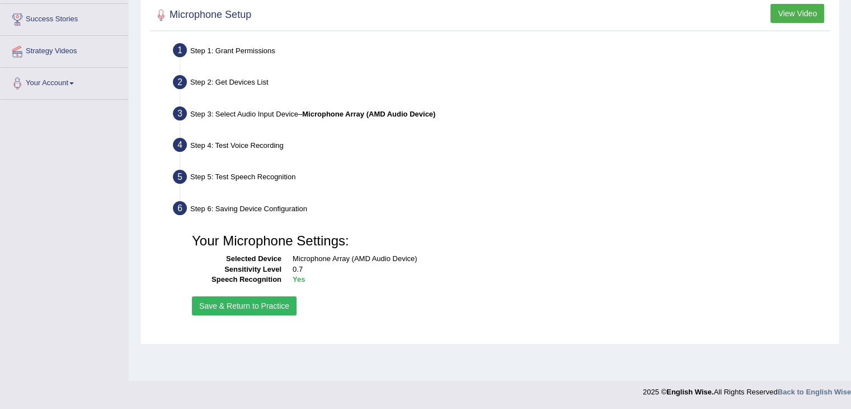
scroll to position [179, 0]
click at [247, 305] on button "Save & Return to Practice" at bounding box center [244, 305] width 105 height 19
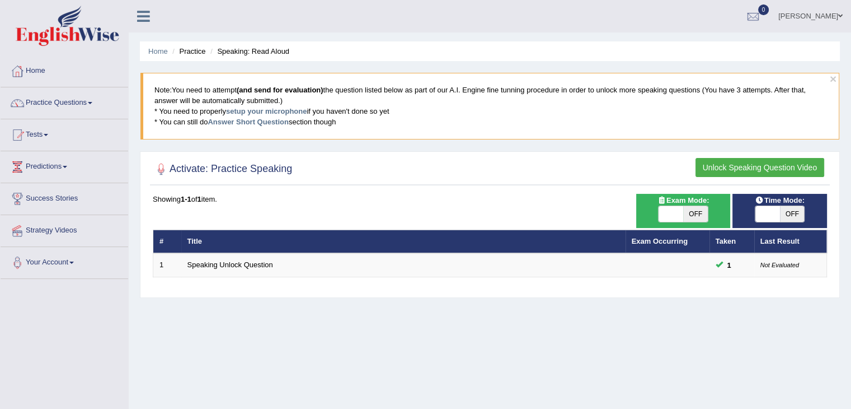
click at [769, 166] on button "Unlock Speaking Question Video" at bounding box center [760, 167] width 129 height 19
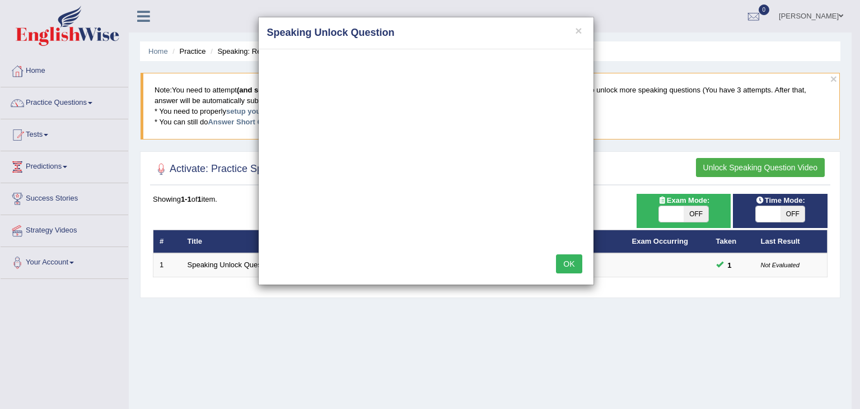
click at [669, 157] on div "× Speaking Unlock Question OK" at bounding box center [430, 204] width 860 height 409
click at [577, 34] on button "×" at bounding box center [578, 31] width 7 height 12
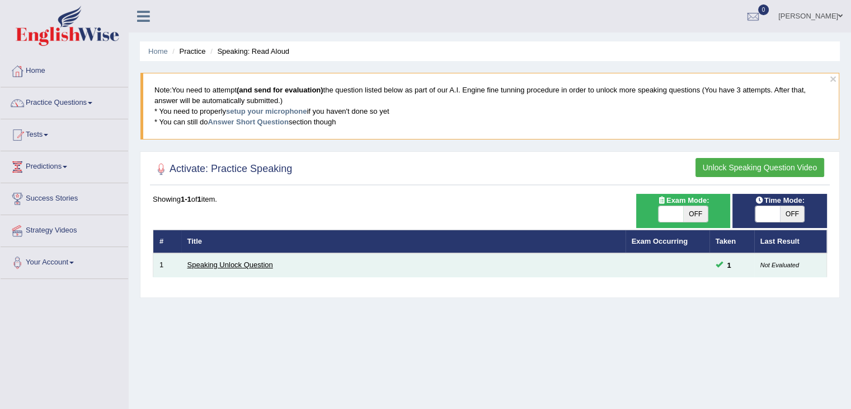
click at [244, 265] on link "Speaking Unlock Question" at bounding box center [231, 264] width 86 height 8
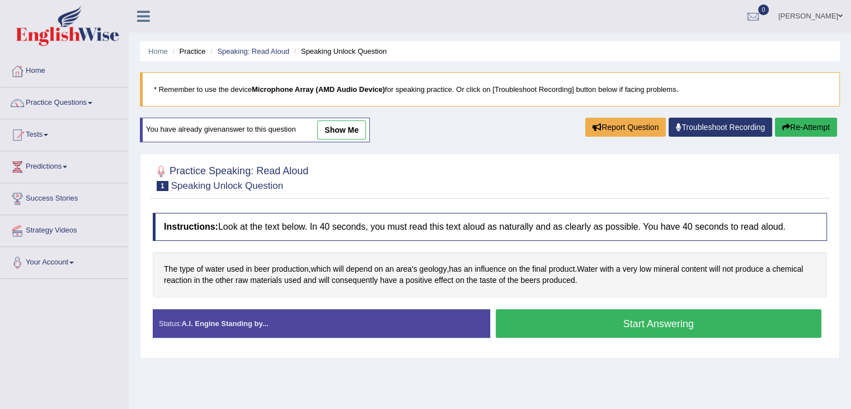
click at [643, 324] on button "Start Answering" at bounding box center [659, 323] width 326 height 29
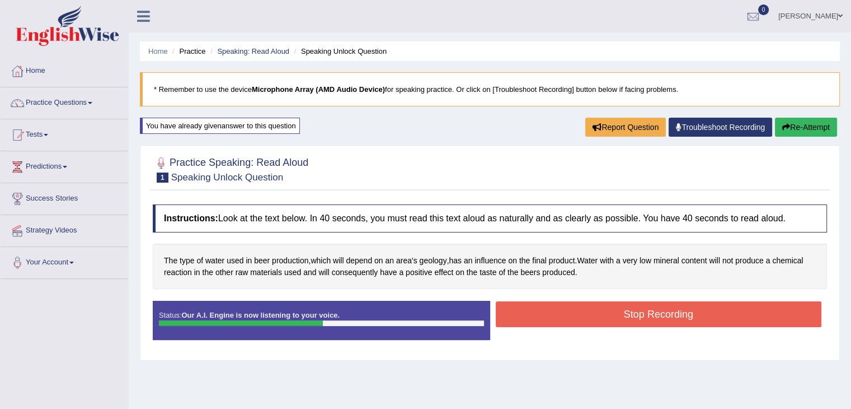
click at [600, 303] on button "Stop Recording" at bounding box center [659, 314] width 326 height 26
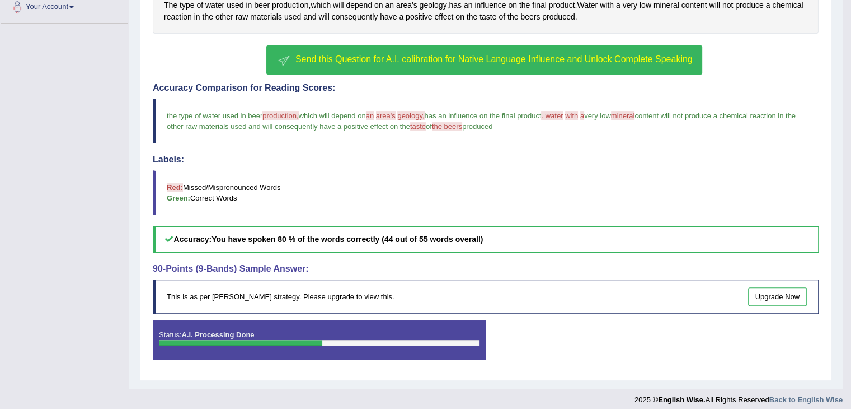
scroll to position [260, 0]
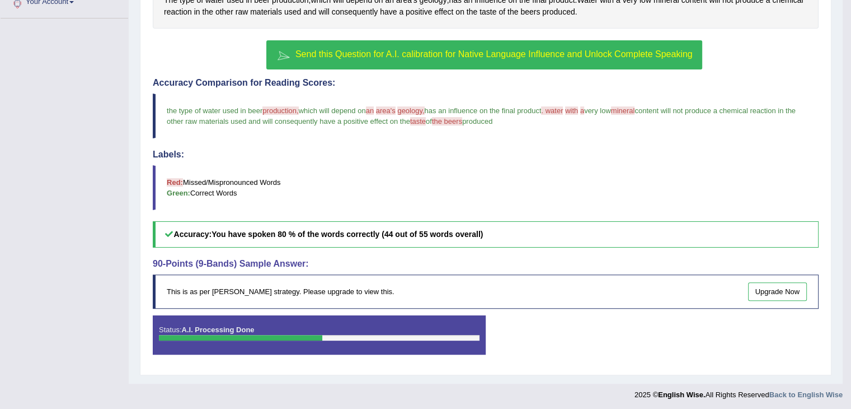
click at [311, 321] on div "Status: A.I. Processing Done" at bounding box center [319, 334] width 333 height 39
click at [390, 56] on span "Send this Question for A.I. calibration for Native Language Influence and Unloc…" at bounding box center [494, 54] width 397 height 10
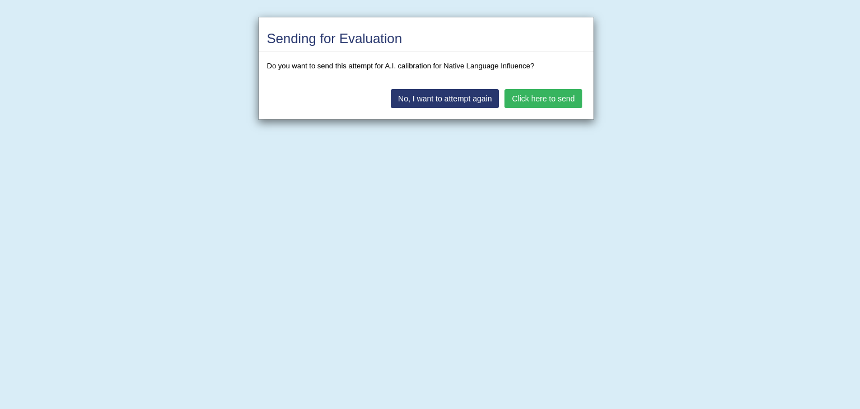
click at [535, 95] on button "Click here to send" at bounding box center [542, 98] width 77 height 19
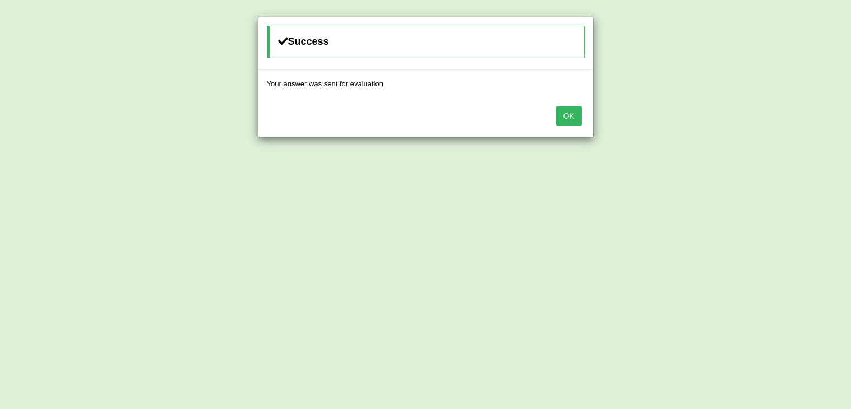
click at [578, 116] on button "OK" at bounding box center [569, 115] width 26 height 19
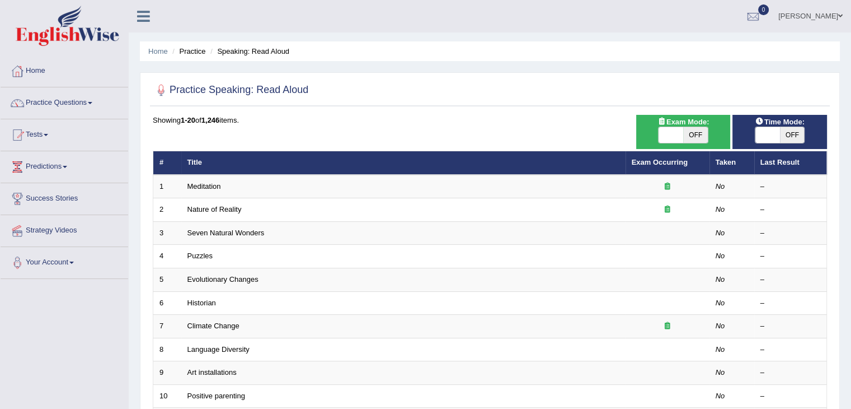
drag, startPoint x: 0, startPoint y: 0, endPoint x: 344, endPoint y: 63, distance: 350.0
click at [347, 63] on div "Home Practice Speaking: Read Aloud Practice Speaking: Read Aloud Time Mode: ON …" at bounding box center [490, 356] width 723 height 713
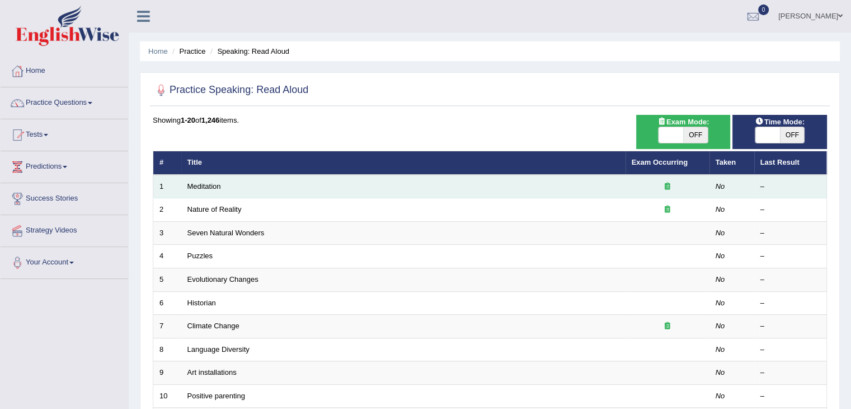
click at [266, 177] on td "Meditation" at bounding box center [403, 187] width 445 height 24
click at [210, 190] on td "Meditation" at bounding box center [403, 187] width 445 height 24
click at [210, 186] on link "Meditation" at bounding box center [205, 186] width 34 height 8
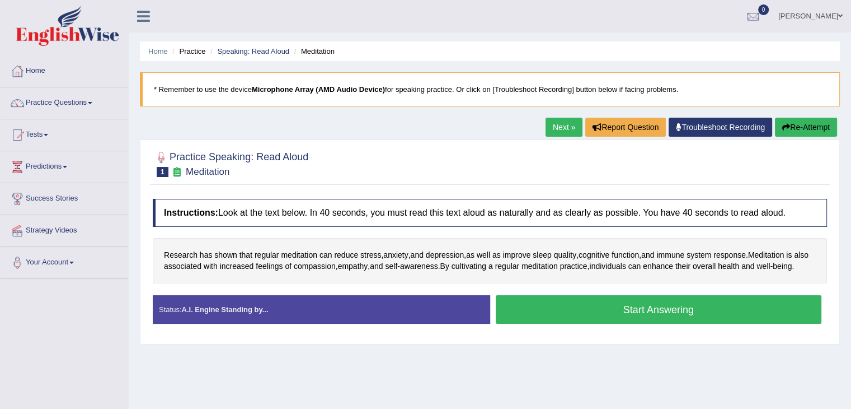
click at [631, 314] on button "Start Answering" at bounding box center [659, 309] width 326 height 29
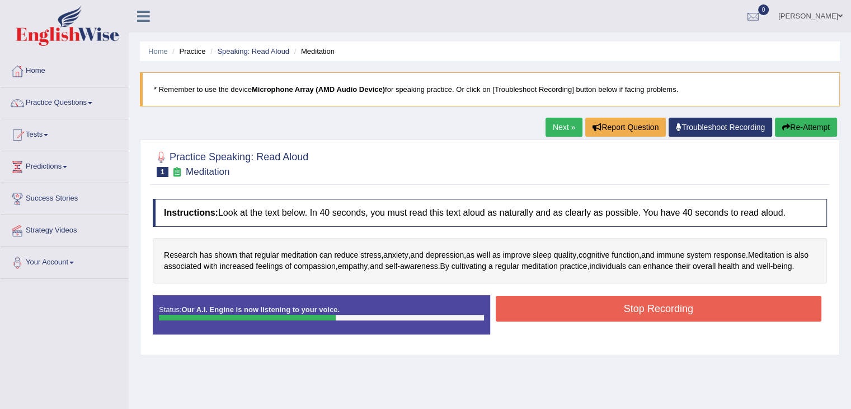
click at [673, 316] on button "Stop Recording" at bounding box center [659, 309] width 326 height 26
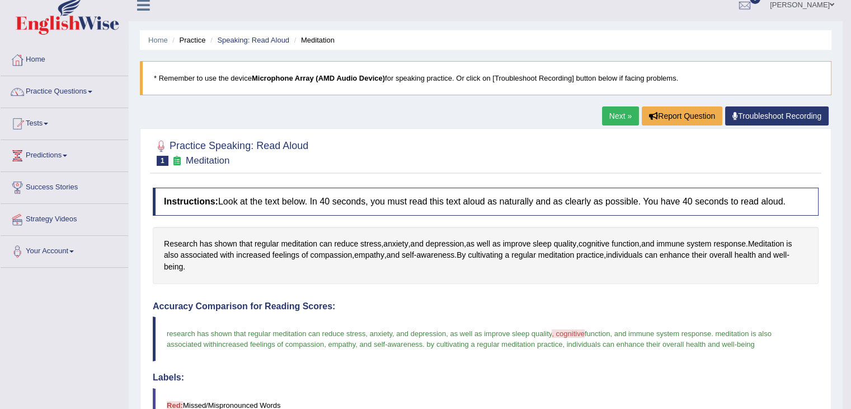
scroll to position [10, 0]
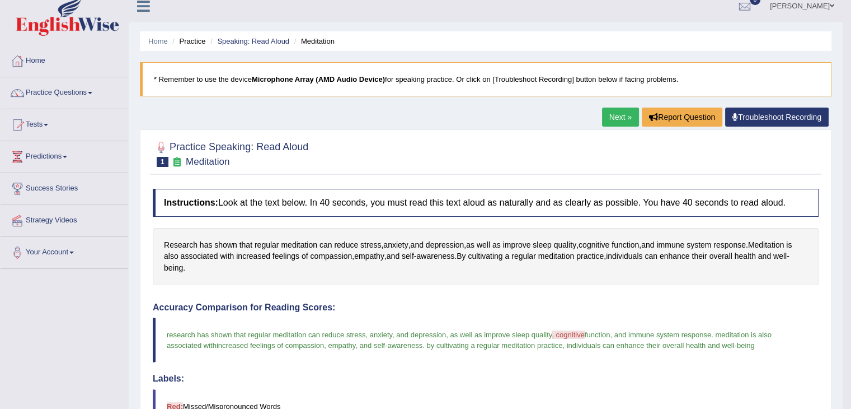
click at [615, 118] on link "Next »" at bounding box center [620, 116] width 37 height 19
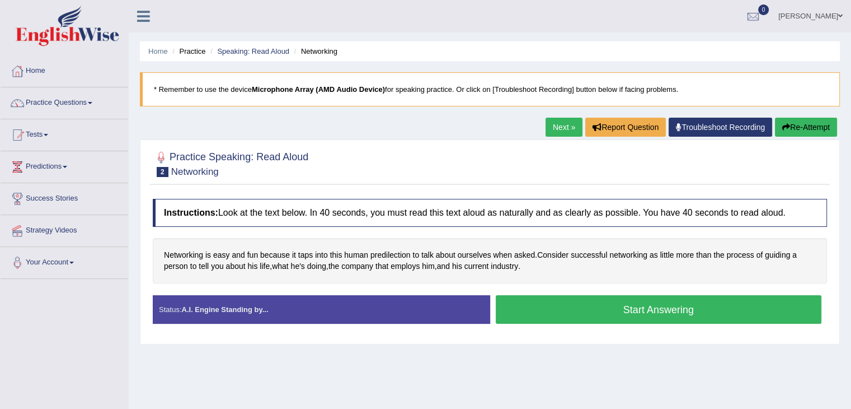
click at [701, 309] on button "Start Answering" at bounding box center [659, 309] width 326 height 29
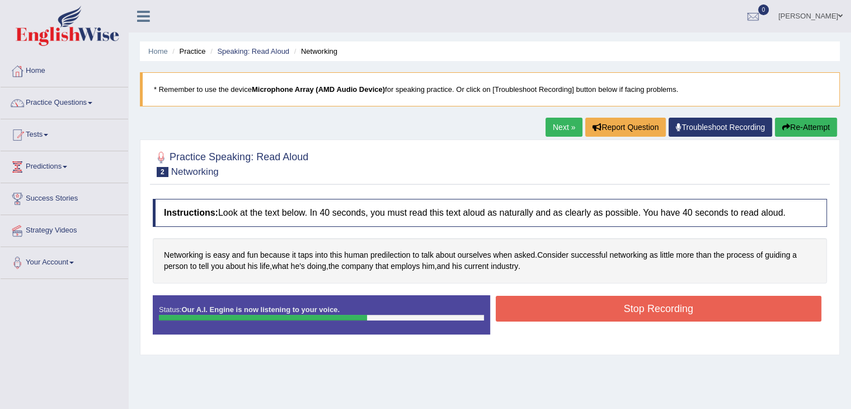
click at [701, 309] on button "Stop Recording" at bounding box center [659, 309] width 326 height 26
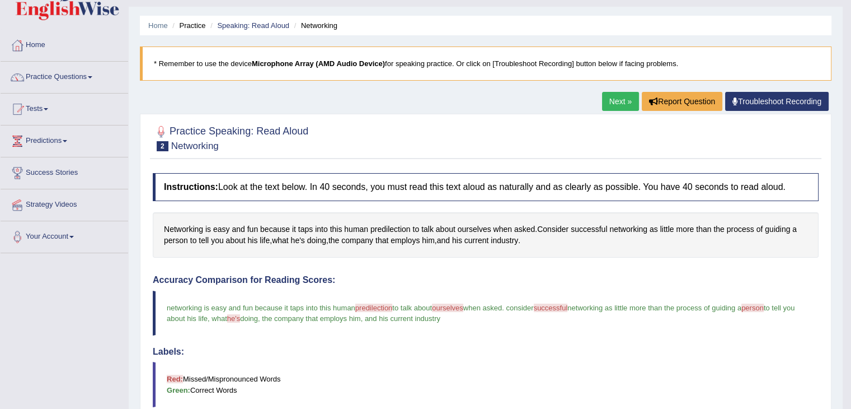
scroll to position [24, 0]
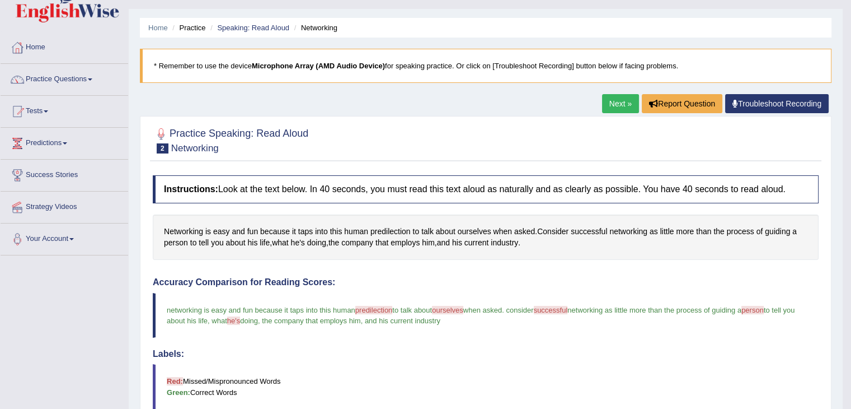
click at [619, 107] on link "Next »" at bounding box center [620, 103] width 37 height 19
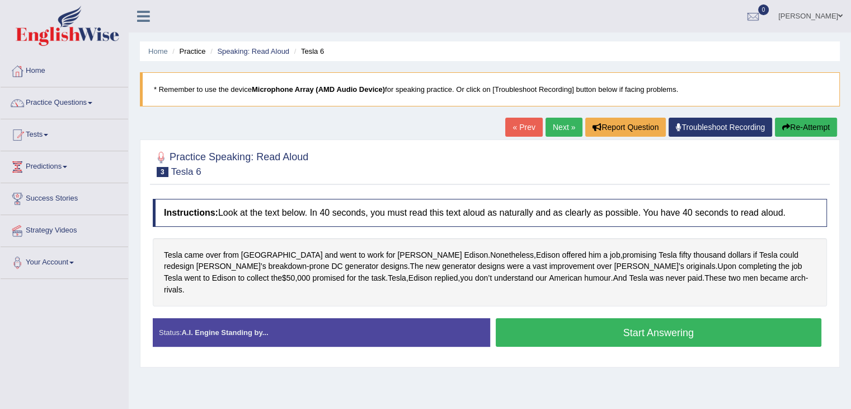
click at [630, 320] on button "Start Answering" at bounding box center [659, 332] width 326 height 29
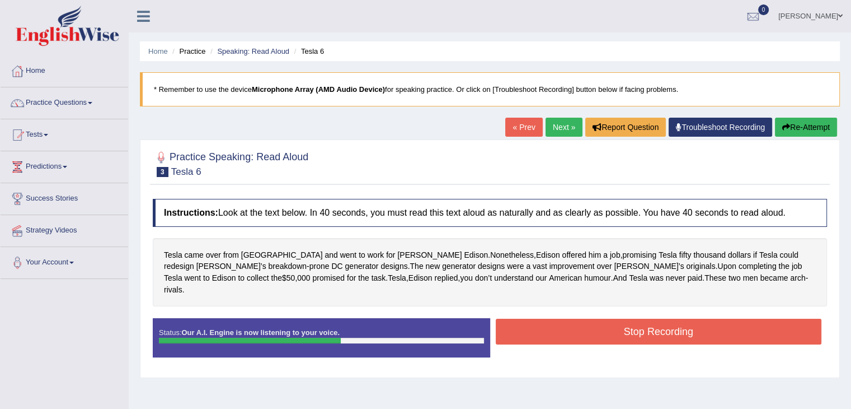
click at [630, 320] on button "Stop Recording" at bounding box center [659, 332] width 326 height 26
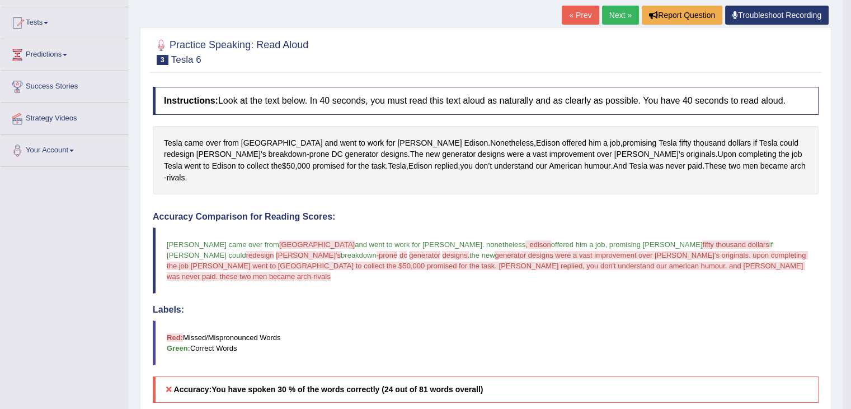
scroll to position [109, 0]
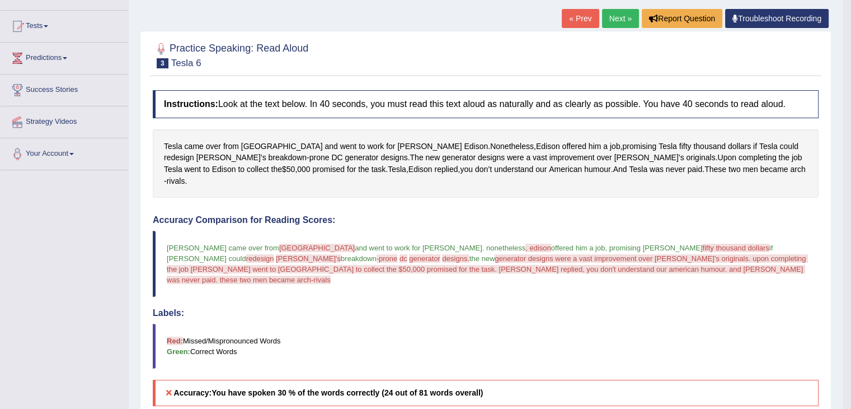
click at [627, 17] on link "Next »" at bounding box center [620, 18] width 37 height 19
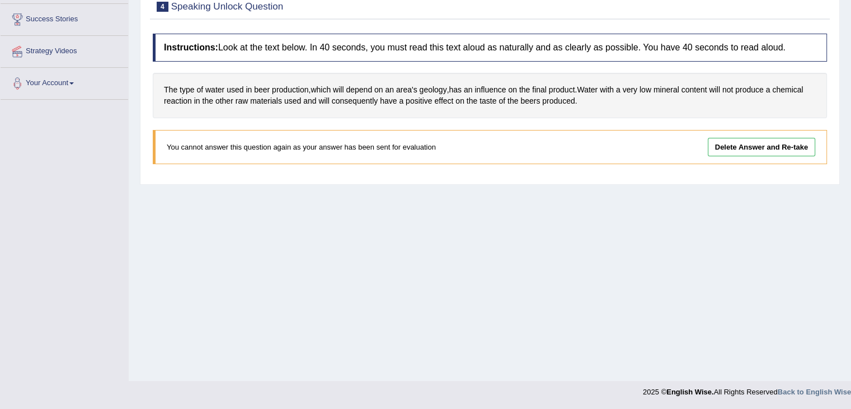
scroll to position [47, 0]
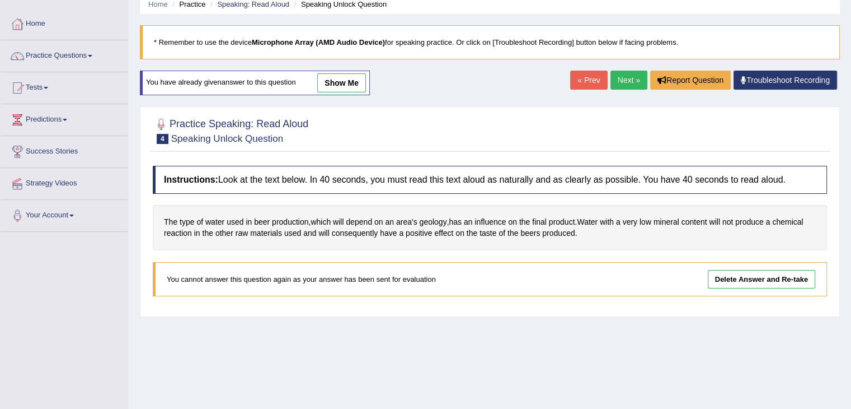
click at [622, 85] on link "Next »" at bounding box center [629, 80] width 37 height 19
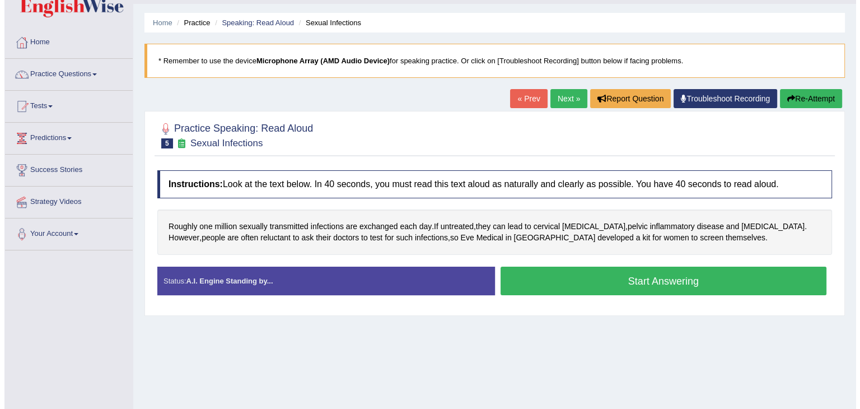
scroll to position [31, 0]
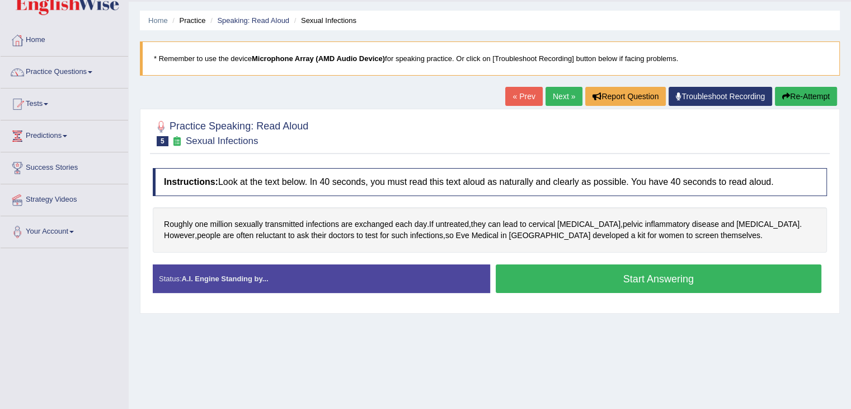
click at [633, 286] on button "Start Answering" at bounding box center [659, 278] width 326 height 29
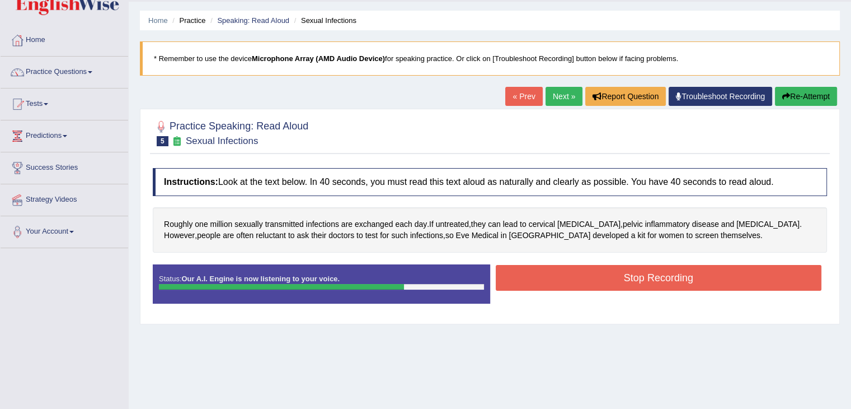
click at [633, 286] on button "Stop Recording" at bounding box center [659, 278] width 326 height 26
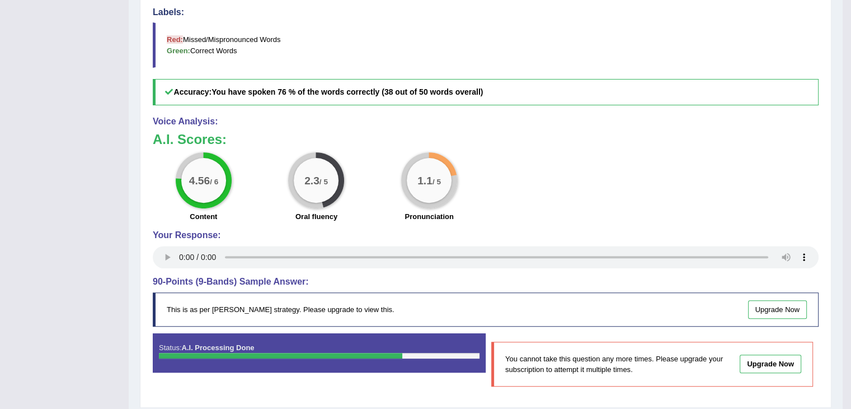
scroll to position [399, 0]
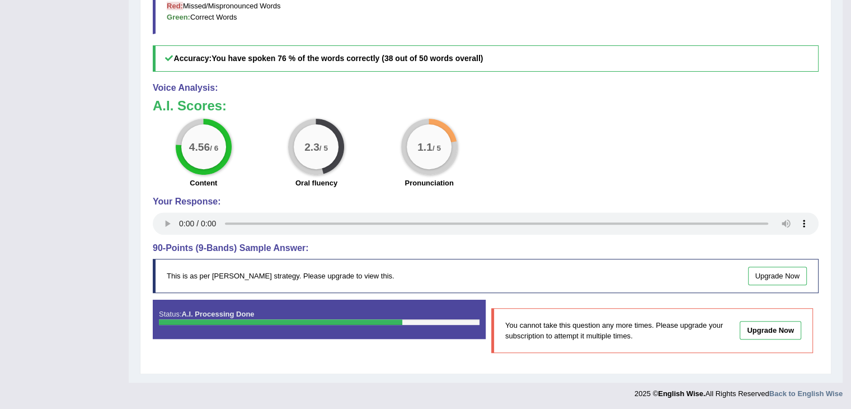
click at [603, 123] on div "4.56 / 6 Content 2.3 / 5 Oral fluency 1.1 / 5 Pronunciation" at bounding box center [485, 155] width 677 height 72
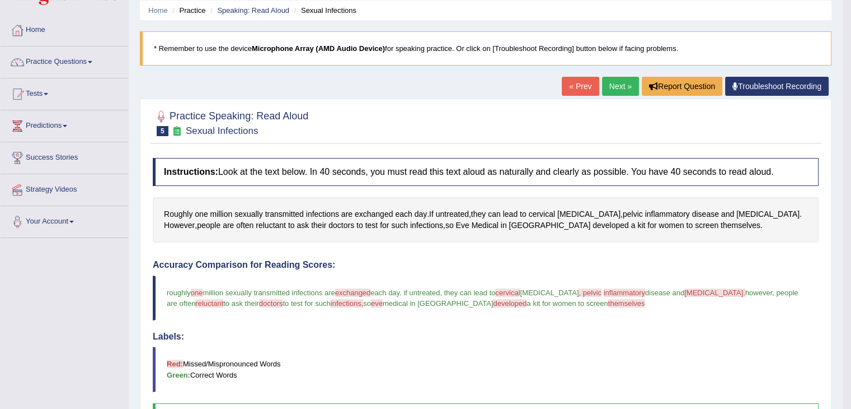
click at [573, 85] on link "« Prev" at bounding box center [580, 86] width 37 height 19
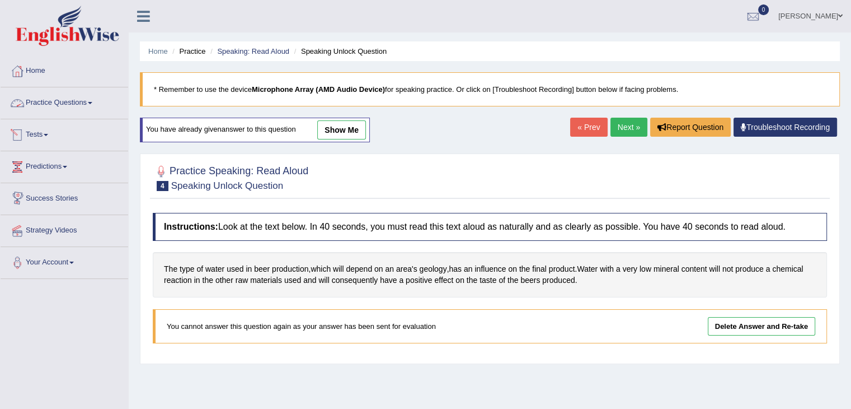
click at [99, 106] on link "Practice Questions" at bounding box center [65, 101] width 128 height 28
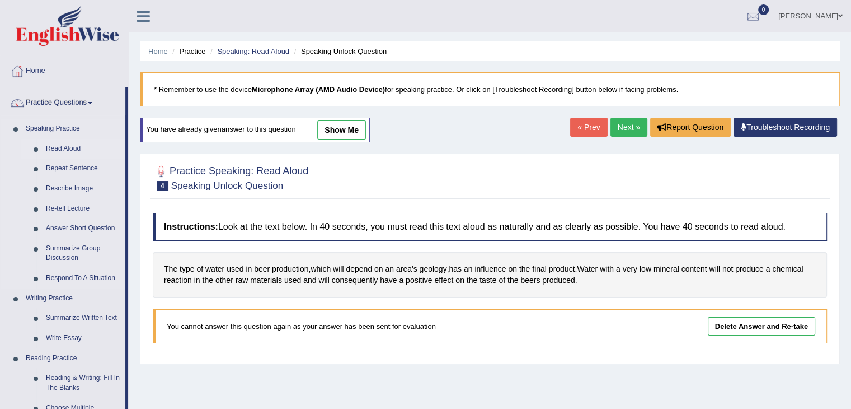
click at [56, 146] on link "Read Aloud" at bounding box center [83, 149] width 85 height 20
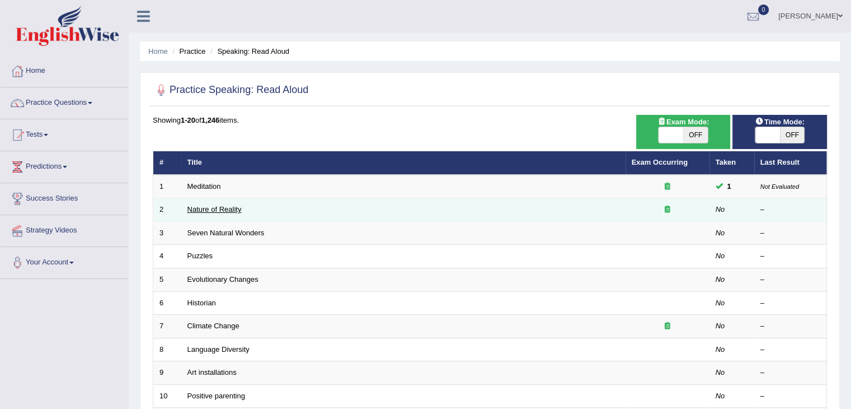
click at [224, 211] on link "Nature of Reality" at bounding box center [215, 209] width 54 height 8
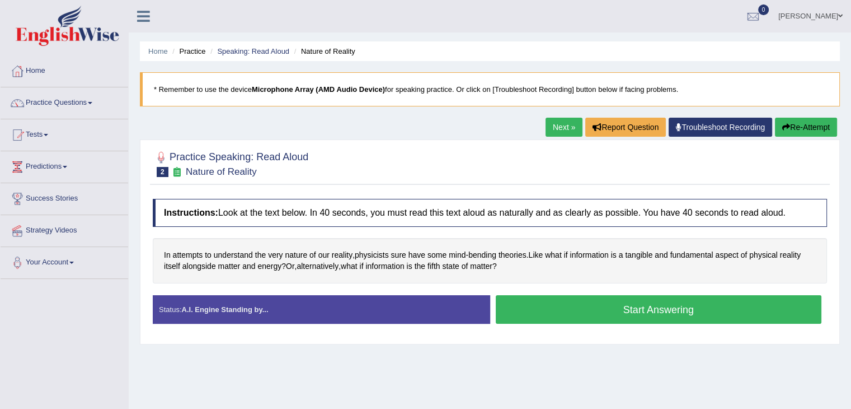
click at [653, 308] on button "Start Answering" at bounding box center [659, 309] width 326 height 29
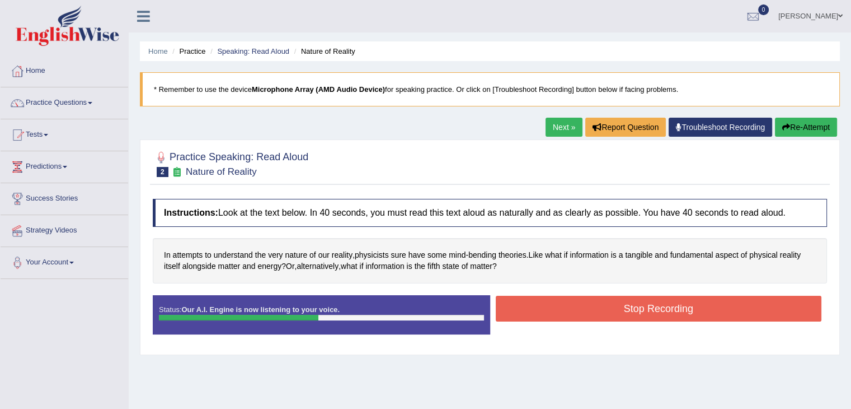
click at [653, 308] on button "Stop Recording" at bounding box center [659, 309] width 326 height 26
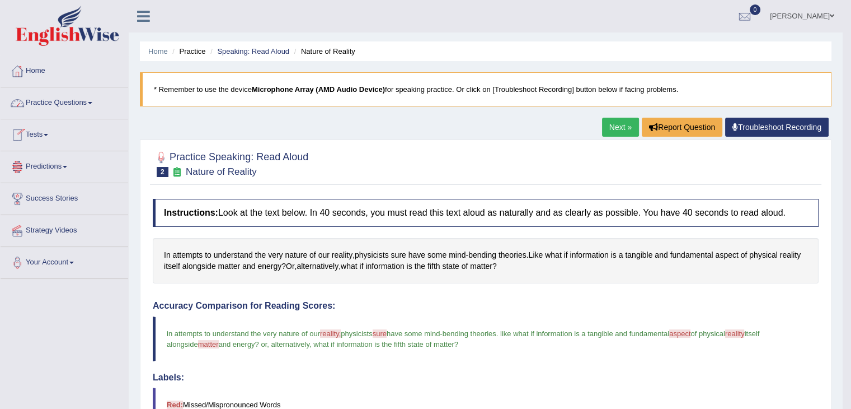
click at [26, 66] on link "Home" at bounding box center [65, 69] width 128 height 28
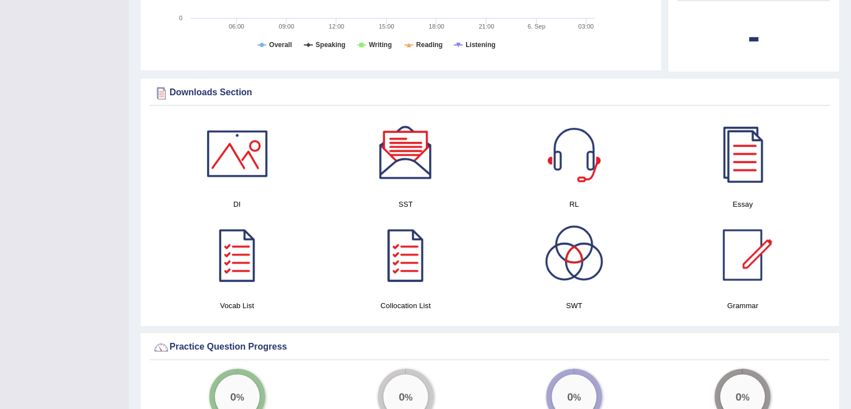
scroll to position [490, 0]
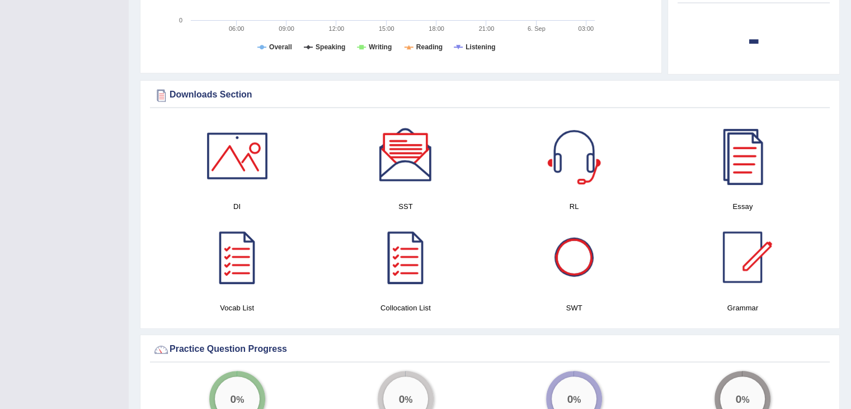
click at [751, 181] on div at bounding box center [743, 155] width 78 height 78
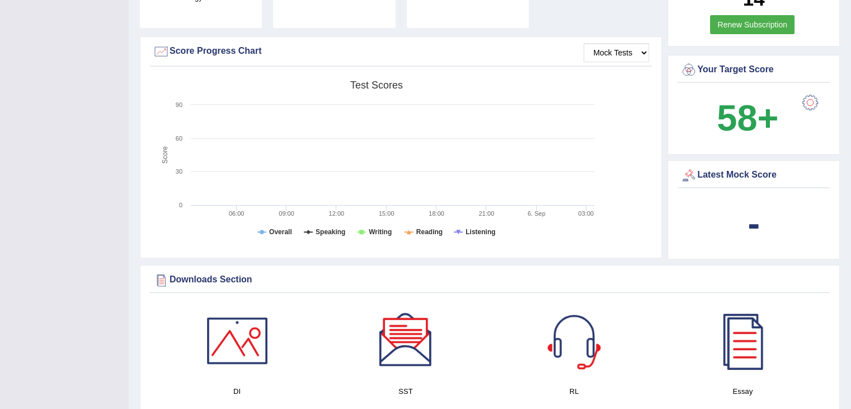
scroll to position [302, 0]
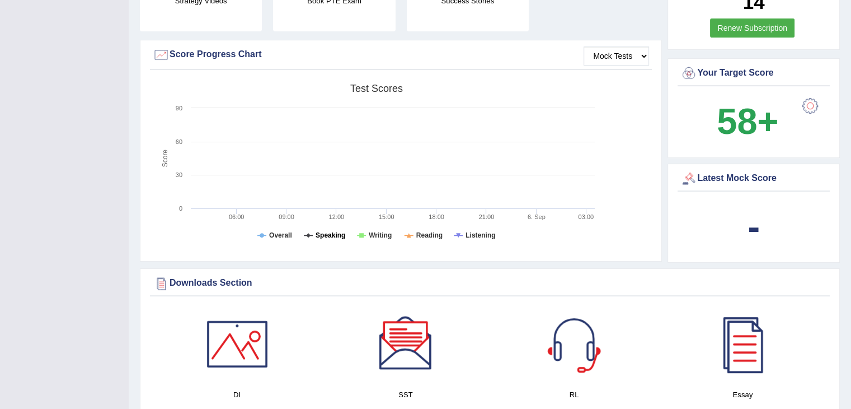
click at [334, 236] on tspan "Speaking" at bounding box center [331, 235] width 30 height 8
click at [381, 232] on tspan "Writing" at bounding box center [380, 235] width 23 height 8
click at [336, 237] on tspan "Speaking" at bounding box center [331, 235] width 30 height 8
click at [380, 236] on tspan "Writing" at bounding box center [380, 235] width 23 height 8
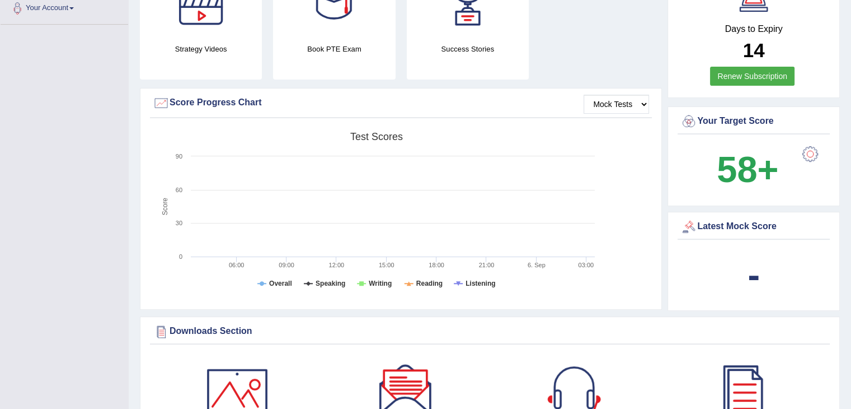
scroll to position [254, 0]
click at [643, 105] on select "Mock Tests" at bounding box center [616, 104] width 65 height 19
click at [629, 163] on div "Created with Highcharts 7.1.2 Score Test scores Overall Speaking Writing Readin…" at bounding box center [401, 215] width 502 height 177
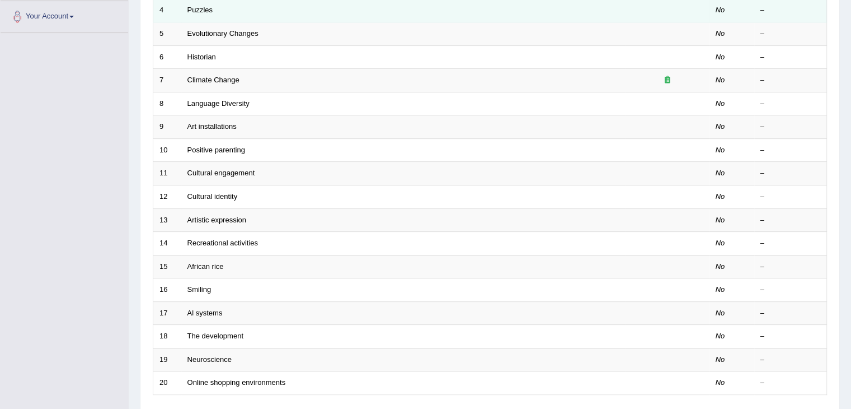
scroll to position [329, 0]
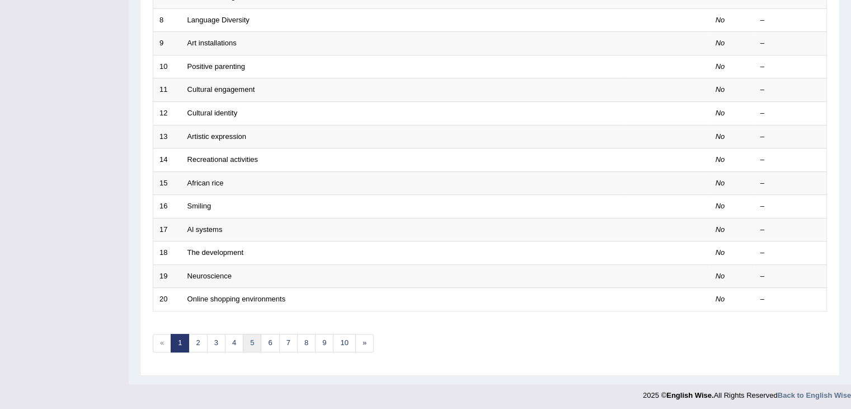
click at [252, 342] on link "5" at bounding box center [252, 343] width 18 height 18
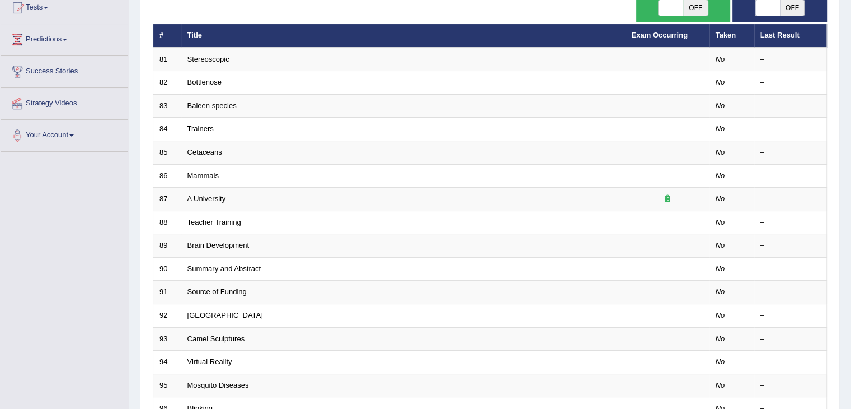
scroll to position [130, 0]
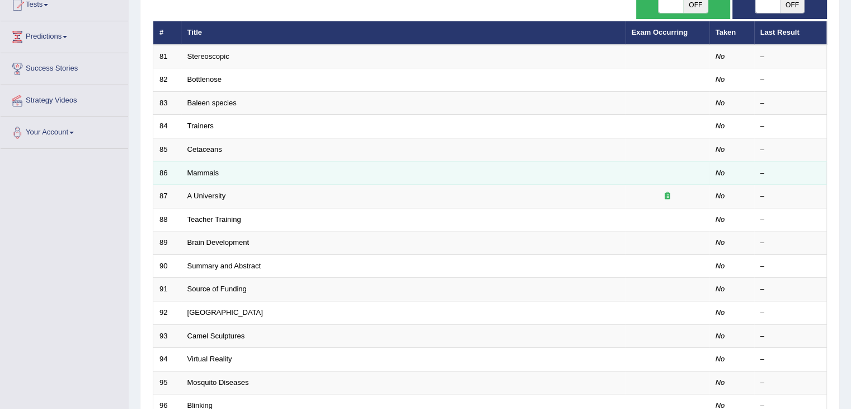
click at [254, 176] on td "Mammals" at bounding box center [403, 173] width 445 height 24
click at [248, 164] on td "Mammals" at bounding box center [403, 173] width 445 height 24
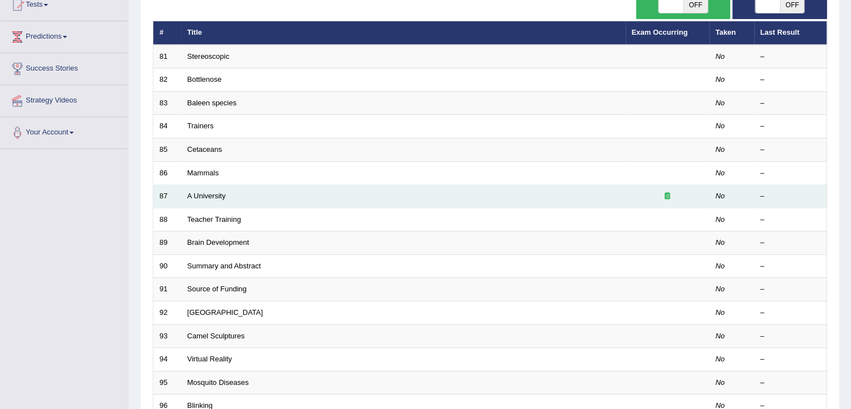
click at [249, 193] on td "A University" at bounding box center [403, 197] width 445 height 24
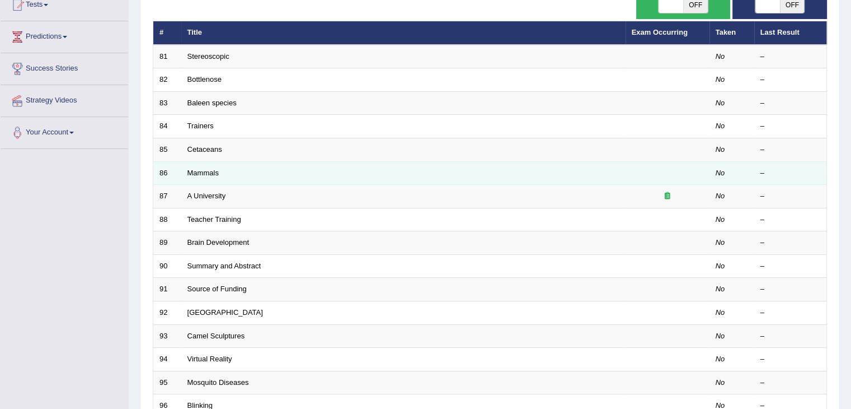
click at [239, 174] on td "Mammals" at bounding box center [403, 173] width 445 height 24
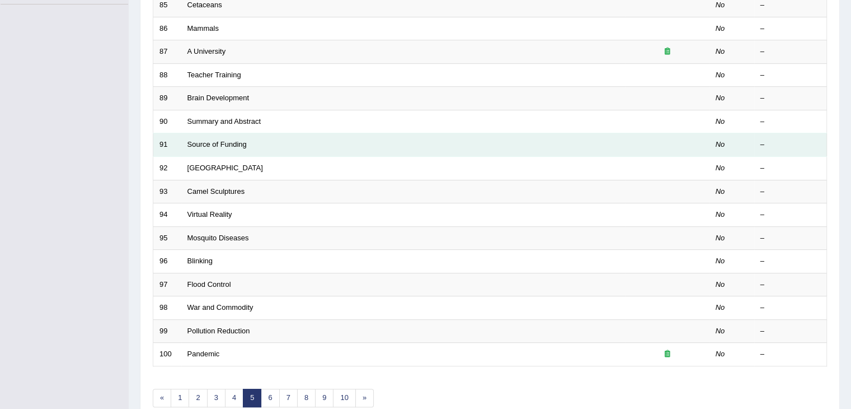
scroll to position [329, 0]
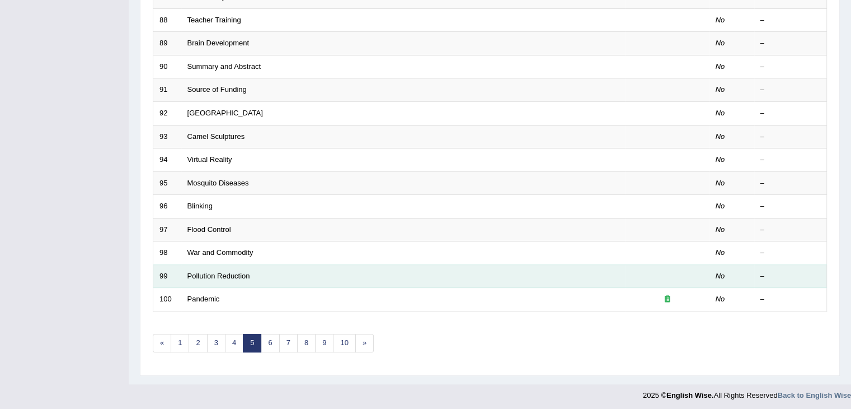
click at [256, 278] on td "Pollution Reduction" at bounding box center [403, 276] width 445 height 24
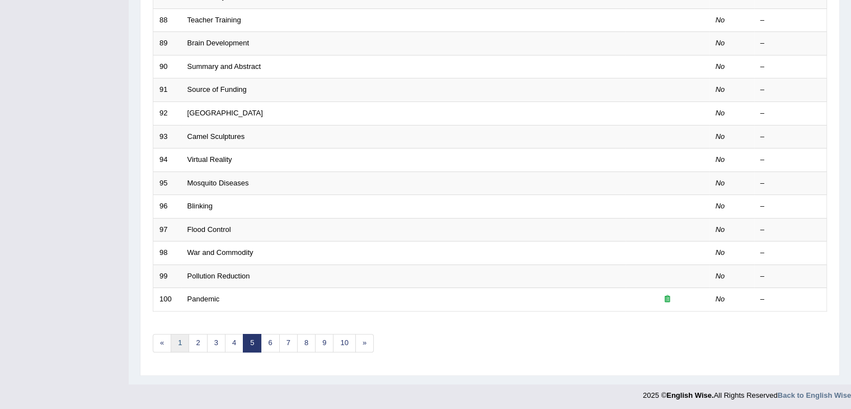
click at [178, 345] on link "1" at bounding box center [180, 343] width 18 height 18
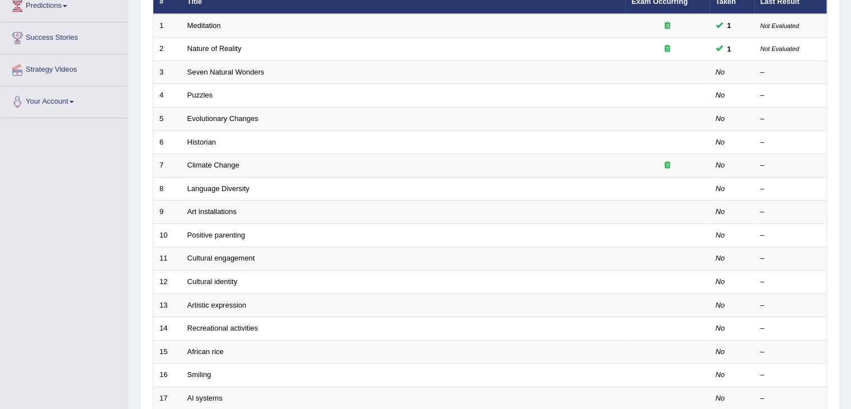
scroll to position [161, 0]
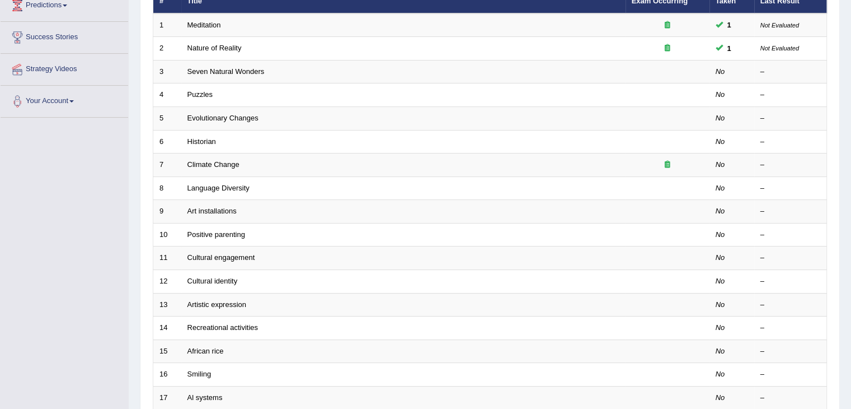
click at [178, 345] on td "15" at bounding box center [167, 351] width 28 height 24
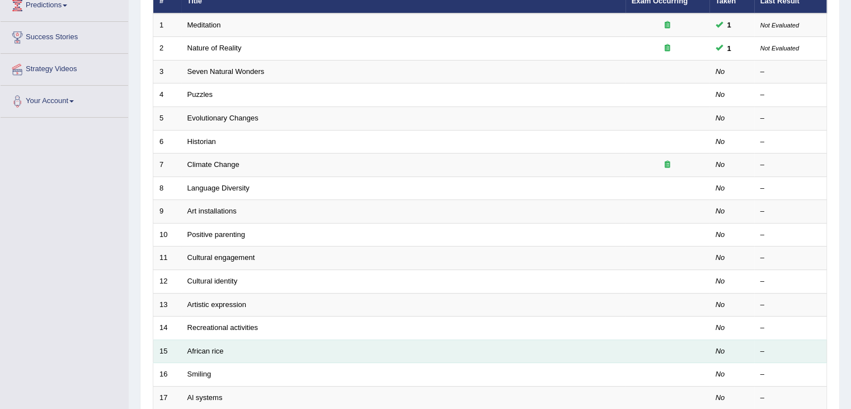
click at [227, 348] on td "African rice" at bounding box center [403, 351] width 445 height 24
click at [249, 350] on td "African rice" at bounding box center [403, 351] width 445 height 24
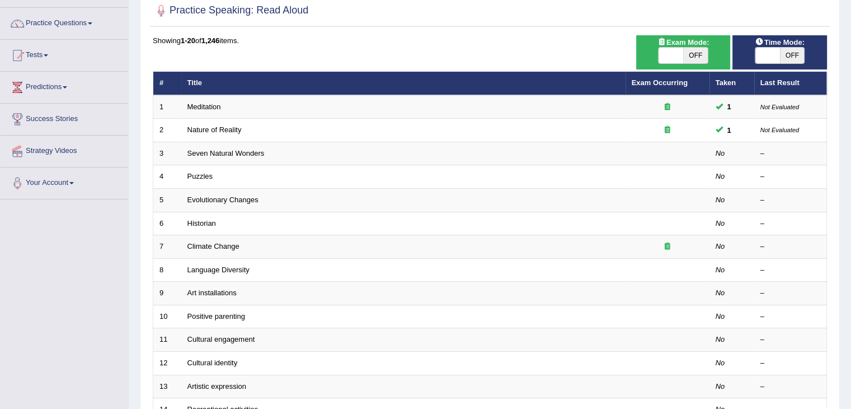
scroll to position [78, 0]
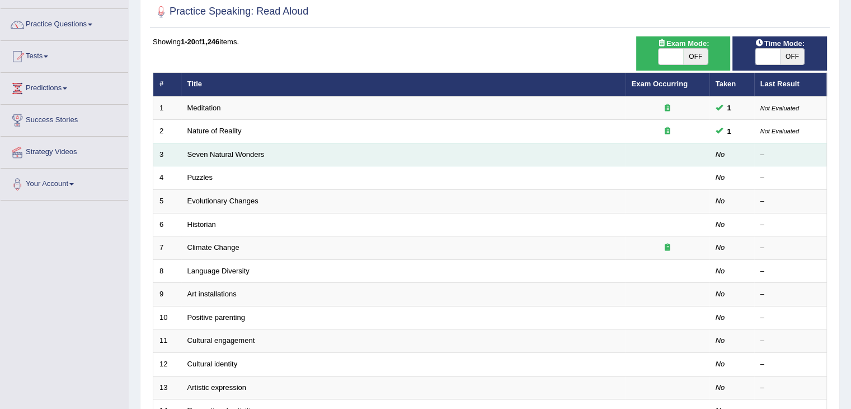
click at [317, 146] on td "Seven Natural Wonders" at bounding box center [403, 155] width 445 height 24
click at [316, 152] on td "Seven Natural Wonders" at bounding box center [403, 155] width 445 height 24
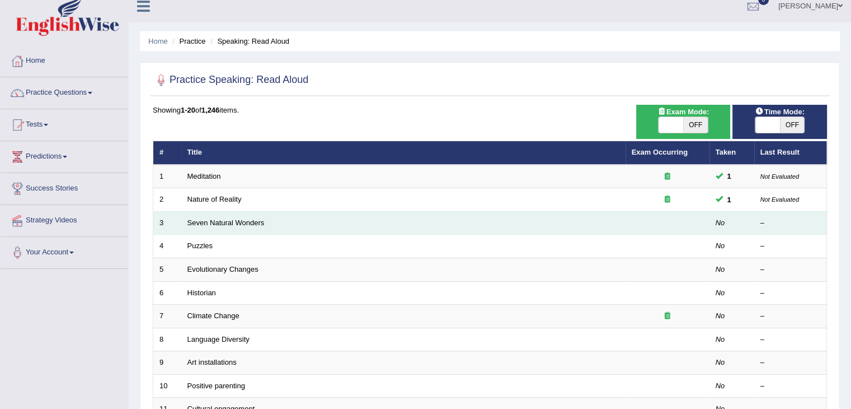
scroll to position [9, 0]
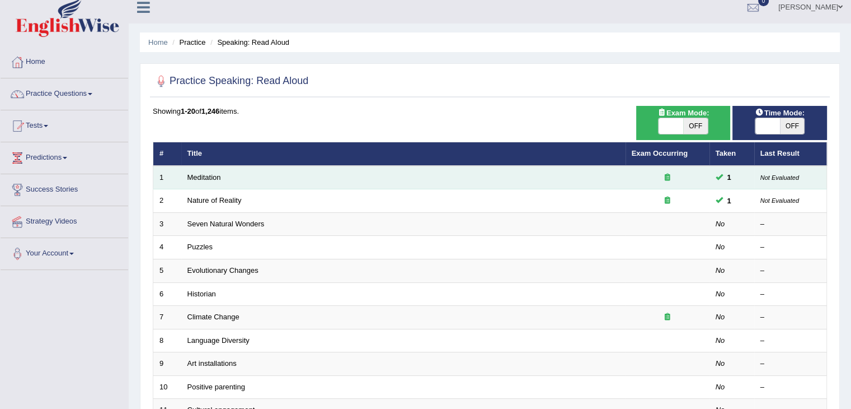
click at [314, 166] on td "Meditation" at bounding box center [403, 178] width 445 height 24
click at [314, 175] on td "Meditation" at bounding box center [403, 178] width 445 height 24
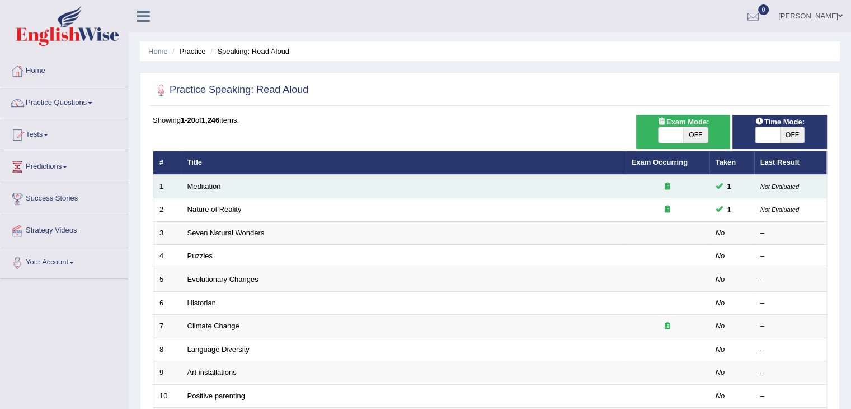
click at [278, 183] on td "Meditation" at bounding box center [403, 187] width 445 height 24
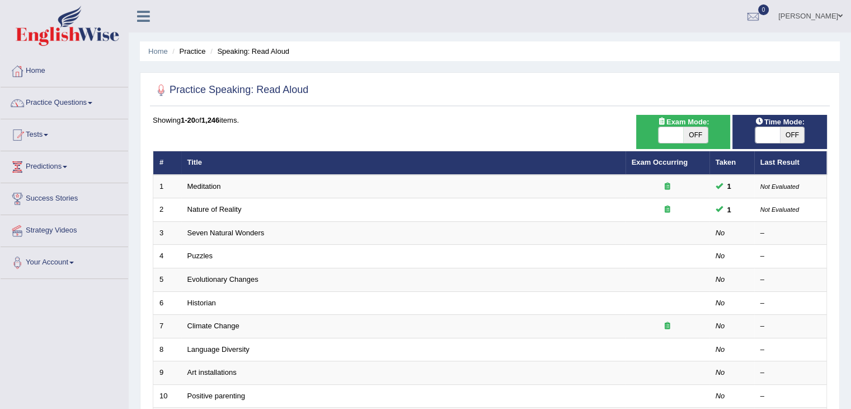
click at [65, 99] on link "Practice Questions" at bounding box center [65, 101] width 128 height 28
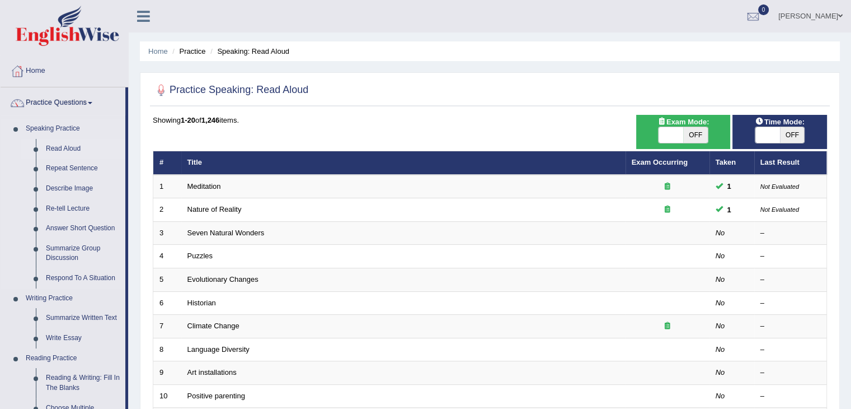
click at [65, 146] on link "Read Aloud" at bounding box center [83, 149] width 85 height 20
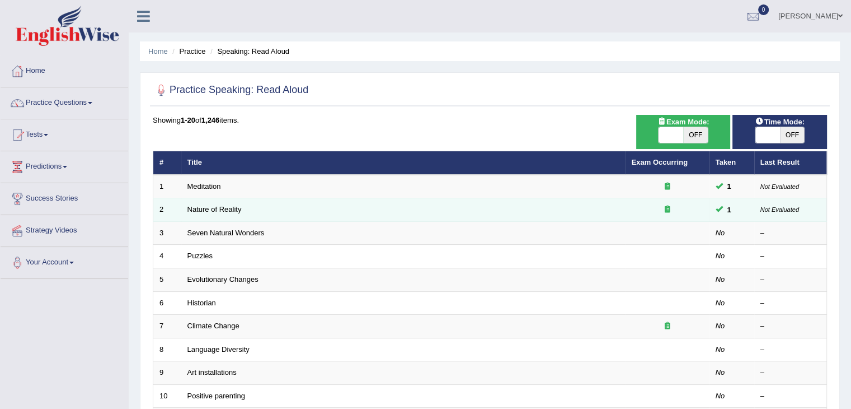
click at [184, 214] on td "Nature of Reality" at bounding box center [403, 210] width 445 height 24
click at [219, 211] on link "Nature of Reality" at bounding box center [215, 209] width 54 height 8
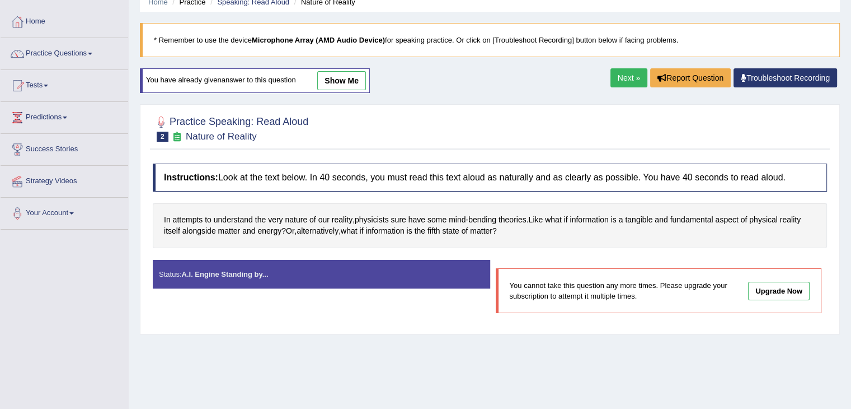
scroll to position [51, 0]
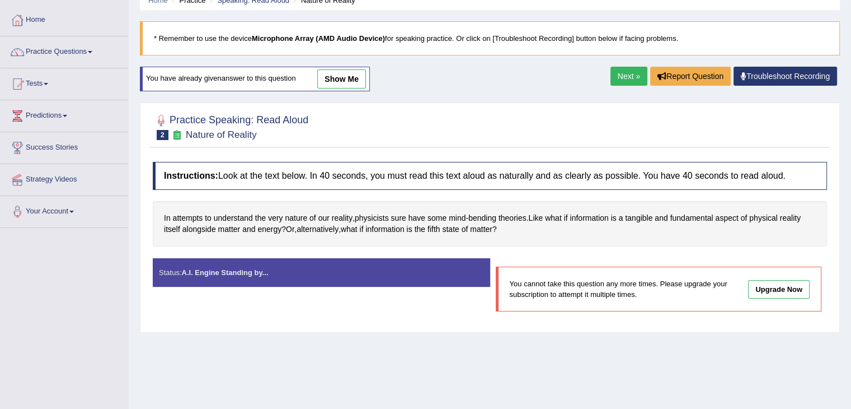
click at [623, 78] on link "Next »" at bounding box center [629, 76] width 37 height 19
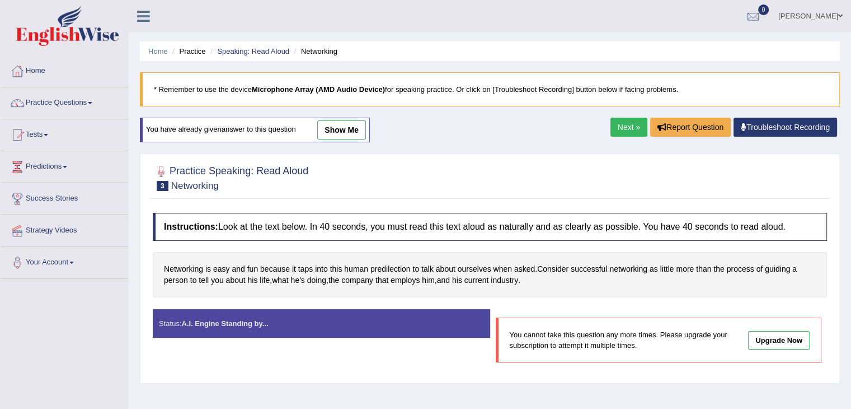
click at [622, 125] on link "Next »" at bounding box center [629, 127] width 37 height 19
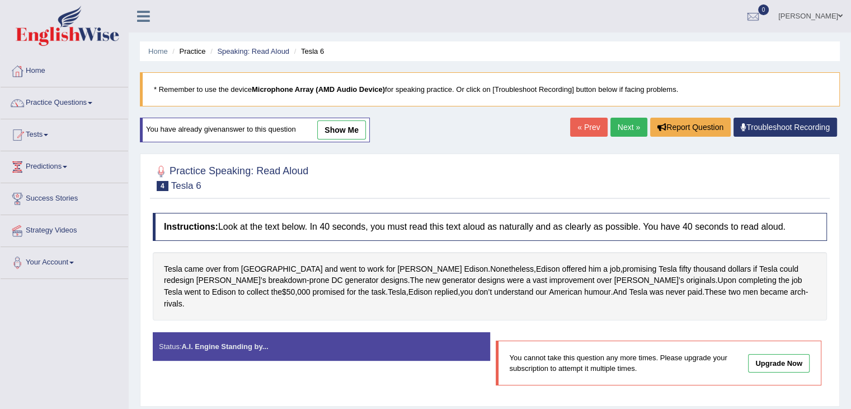
click at [622, 125] on link "Next »" at bounding box center [629, 127] width 37 height 19
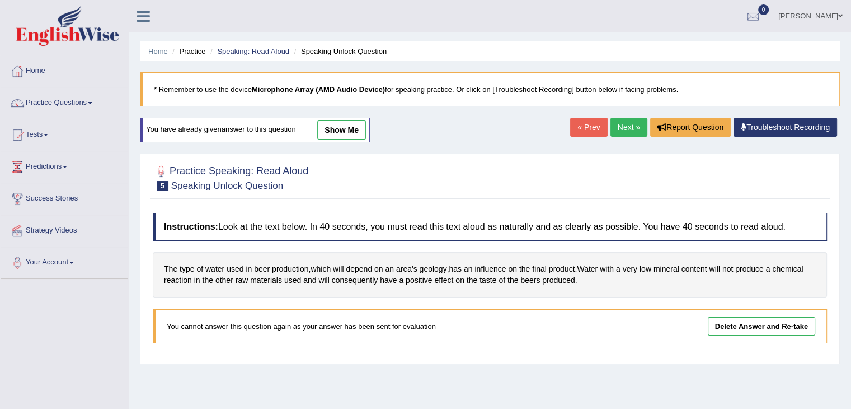
click at [622, 125] on link "Next »" at bounding box center [629, 127] width 37 height 19
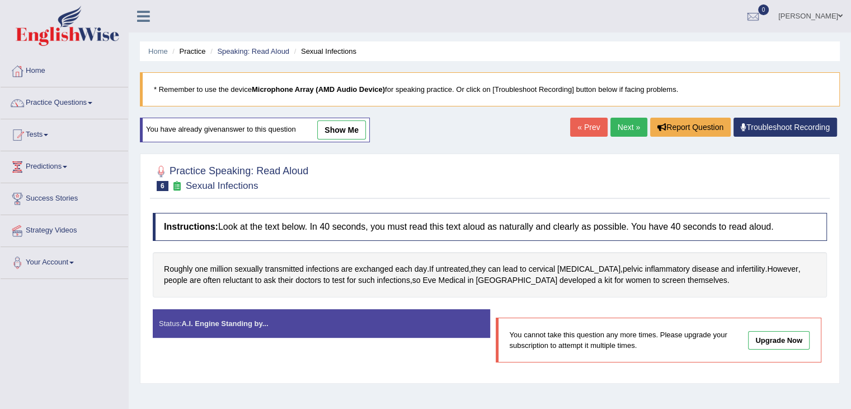
click at [625, 135] on link "Next »" at bounding box center [629, 127] width 37 height 19
